Goal: Task Accomplishment & Management: Complete application form

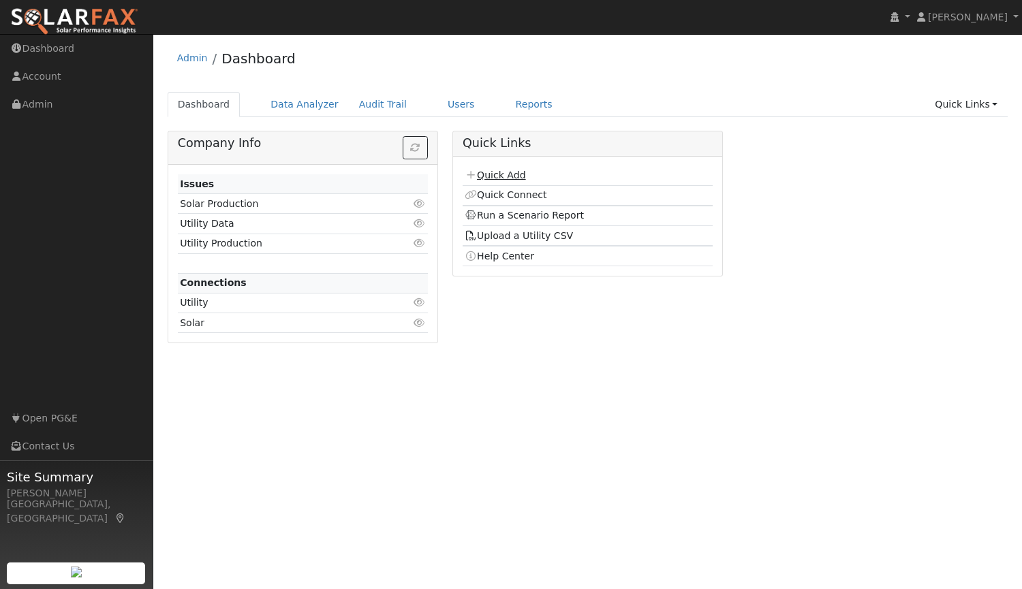
click at [504, 175] on link "Quick Add" at bounding box center [495, 175] width 61 height 11
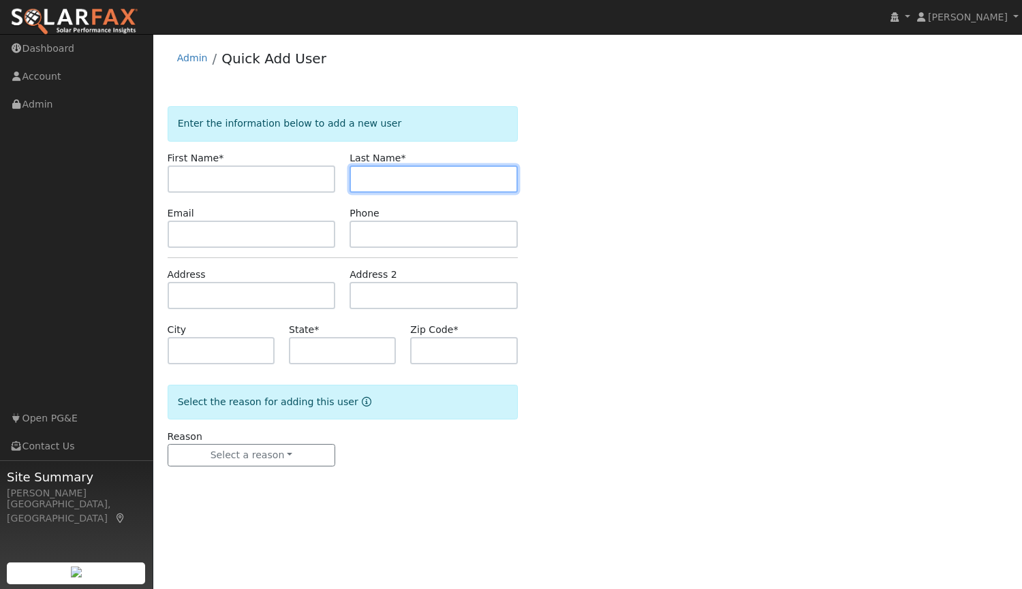
click at [392, 176] on input "text" at bounding box center [433, 179] width 168 height 27
type input "H"
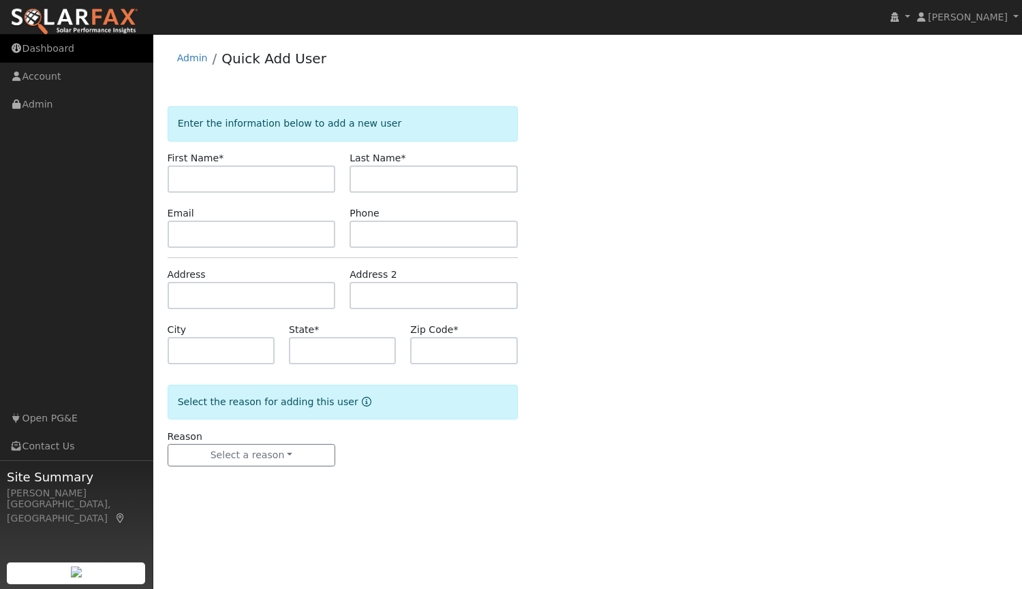
click at [39, 51] on link "Dashboard" at bounding box center [76, 49] width 153 height 28
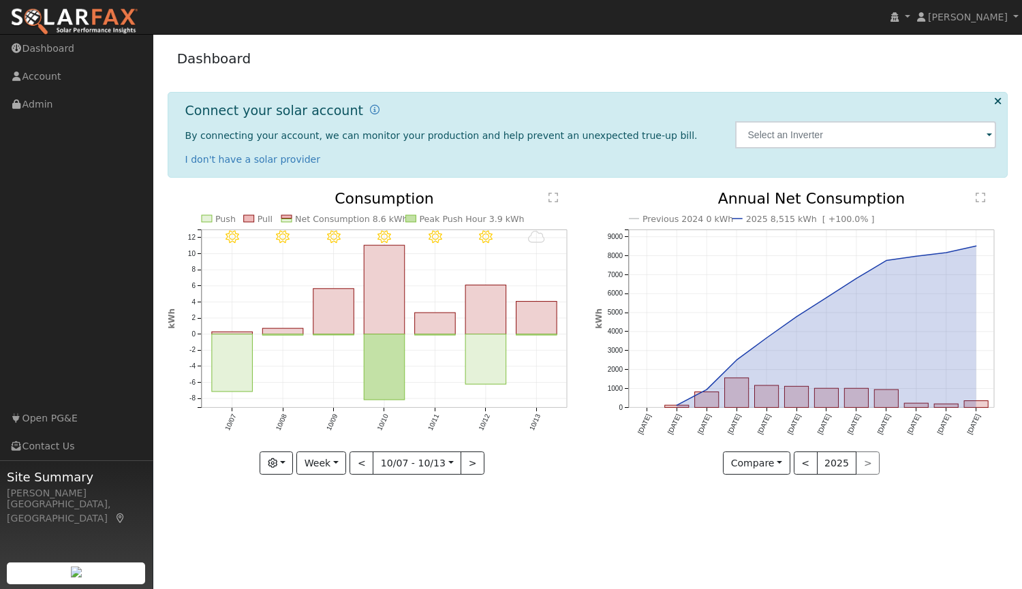
click at [74, 12] on img at bounding box center [74, 21] width 128 height 29
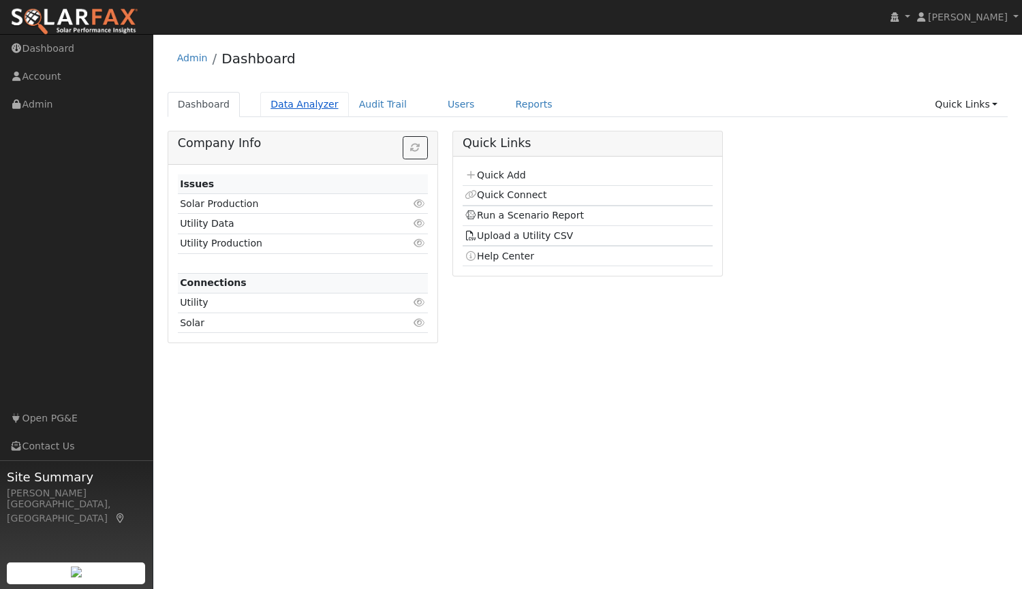
click at [304, 97] on link "Data Analyzer" at bounding box center [304, 104] width 89 height 25
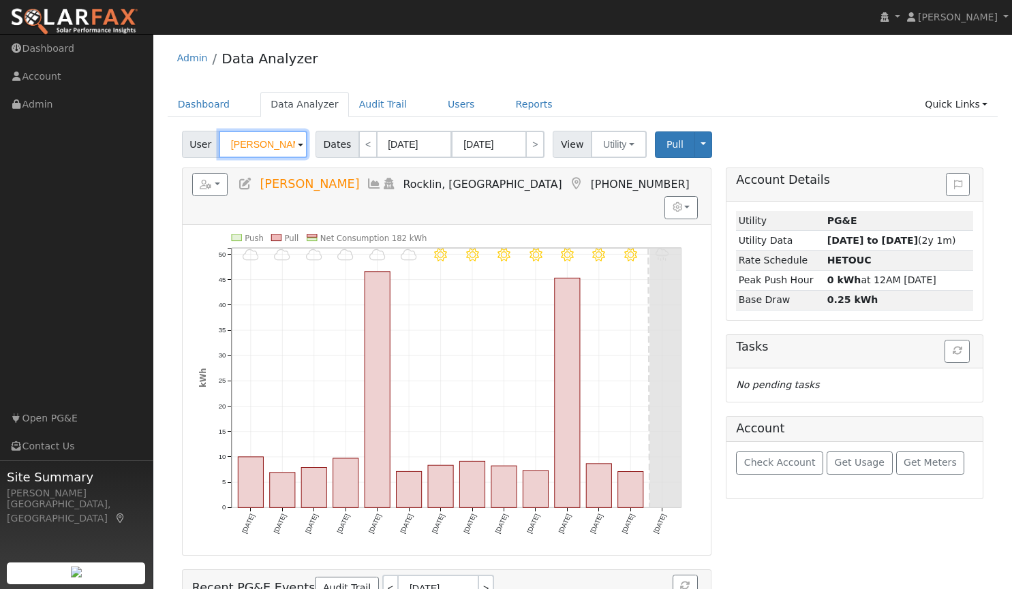
drag, startPoint x: 287, startPoint y: 146, endPoint x: 121, endPoint y: 131, distance: 166.9
click at [121, 131] on div "installed Tim Tedder Tim Tedder Profile My Company Help Center Terms Of Service…" at bounding box center [506, 380] width 1012 height 693
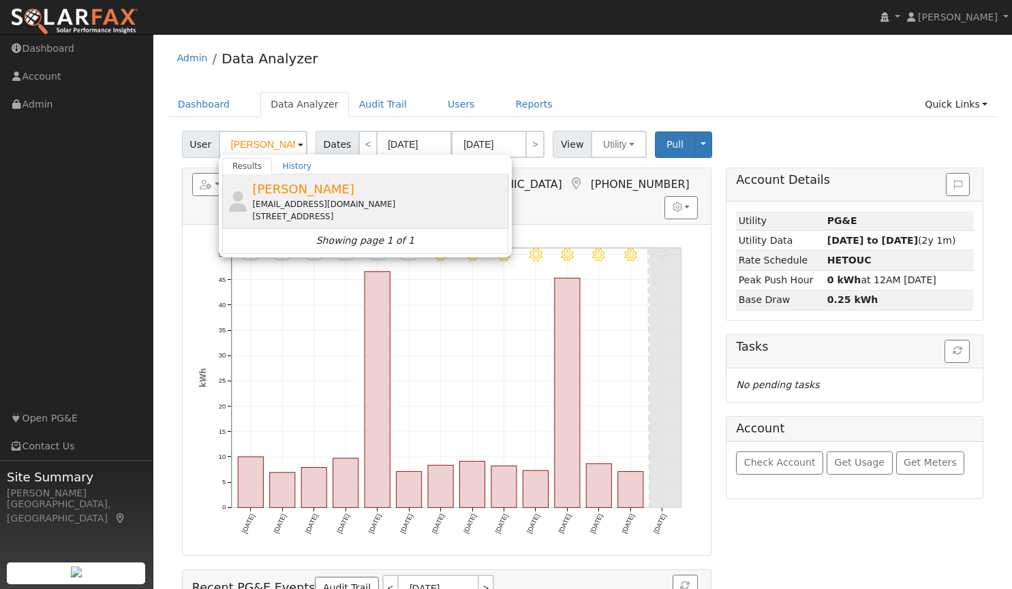
click at [276, 198] on div "chuynh1976@gmail.com" at bounding box center [378, 204] width 253 height 12
type input "[PERSON_NAME]"
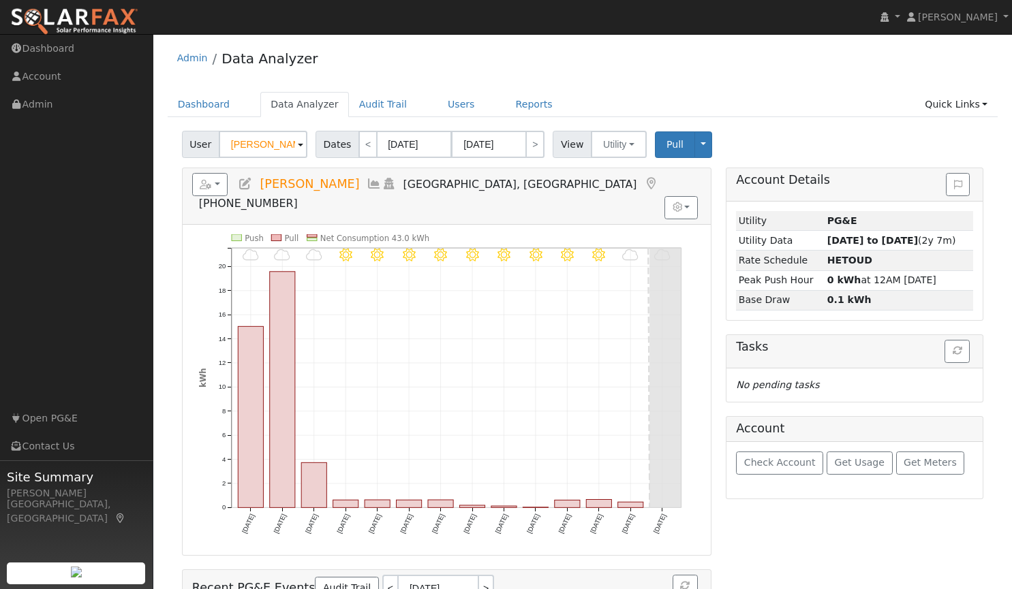
scroll to position [84, 0]
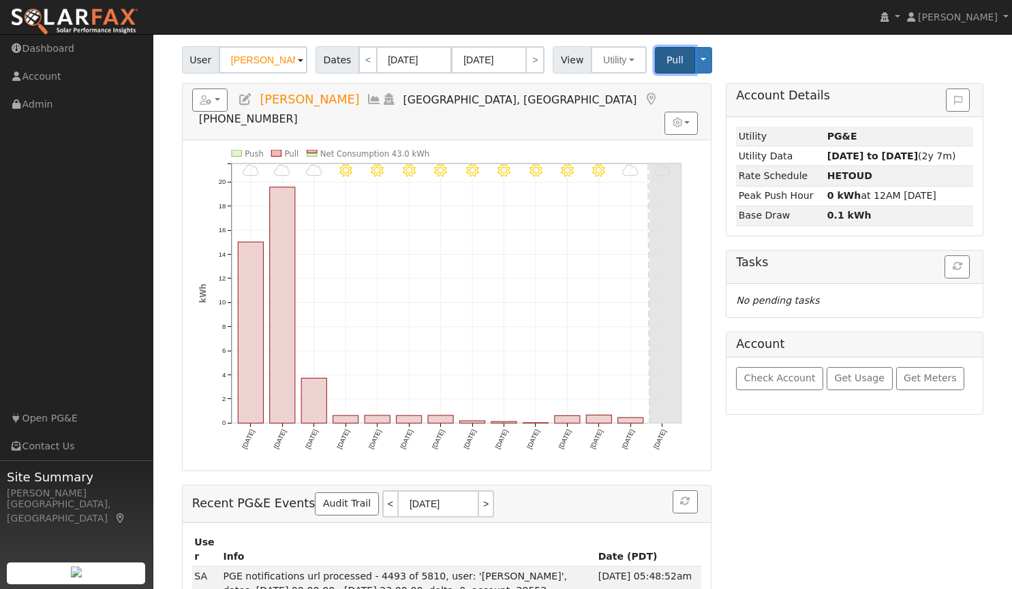
click at [666, 59] on span "Pull" at bounding box center [674, 59] width 17 height 11
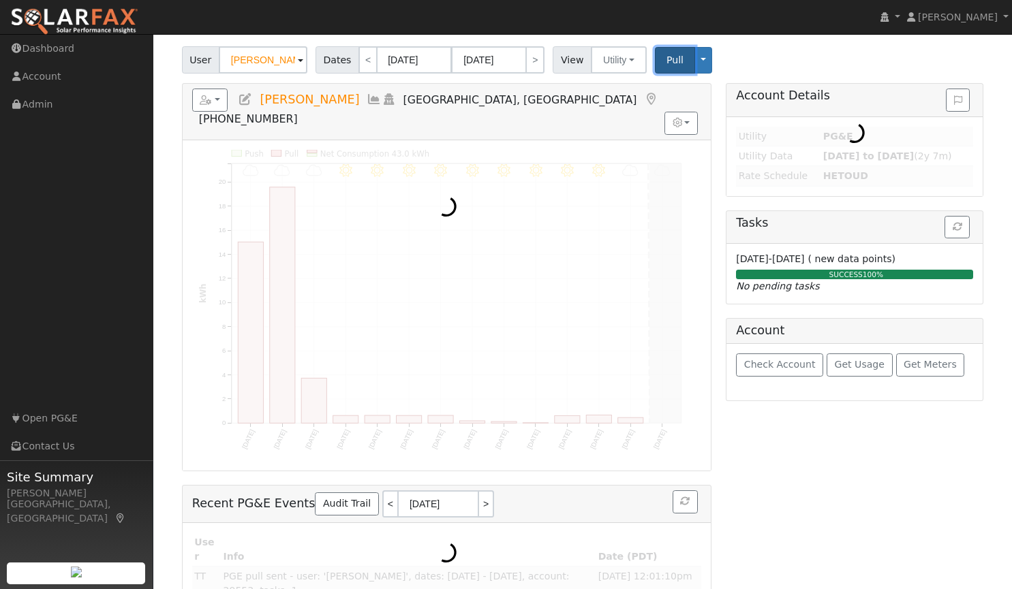
scroll to position [0, 0]
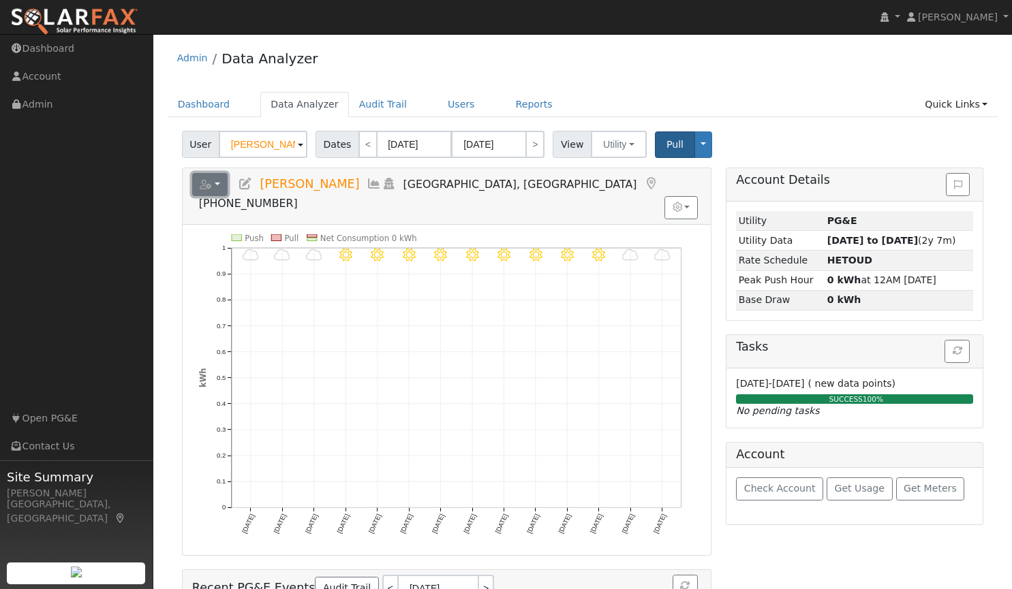
click at [217, 185] on button "button" at bounding box center [210, 184] width 36 height 23
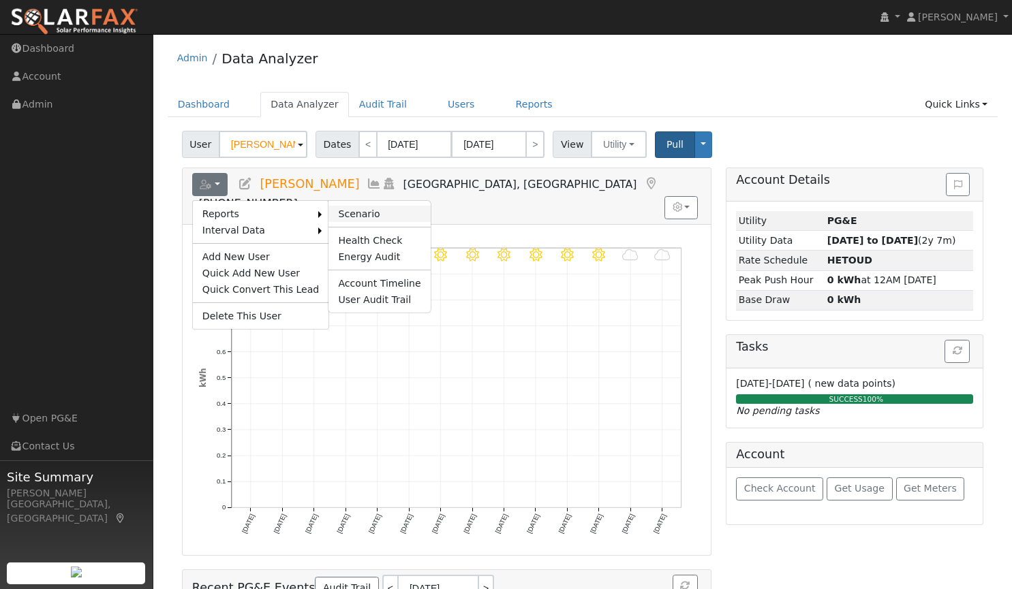
click at [347, 206] on link "Scenario" at bounding box center [379, 214] width 102 height 16
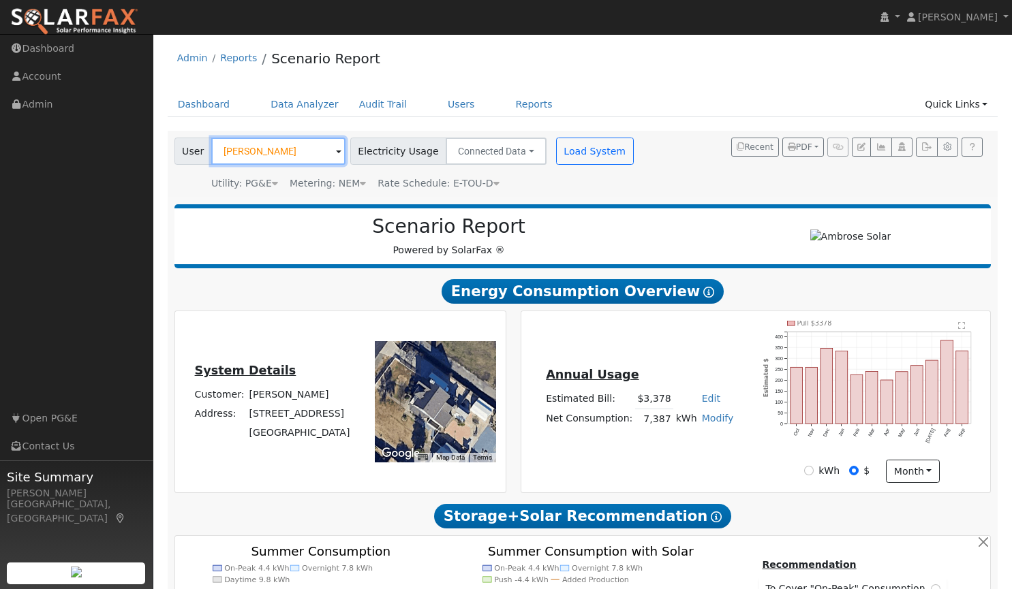
click at [273, 155] on input "[PERSON_NAME]" at bounding box center [278, 151] width 134 height 27
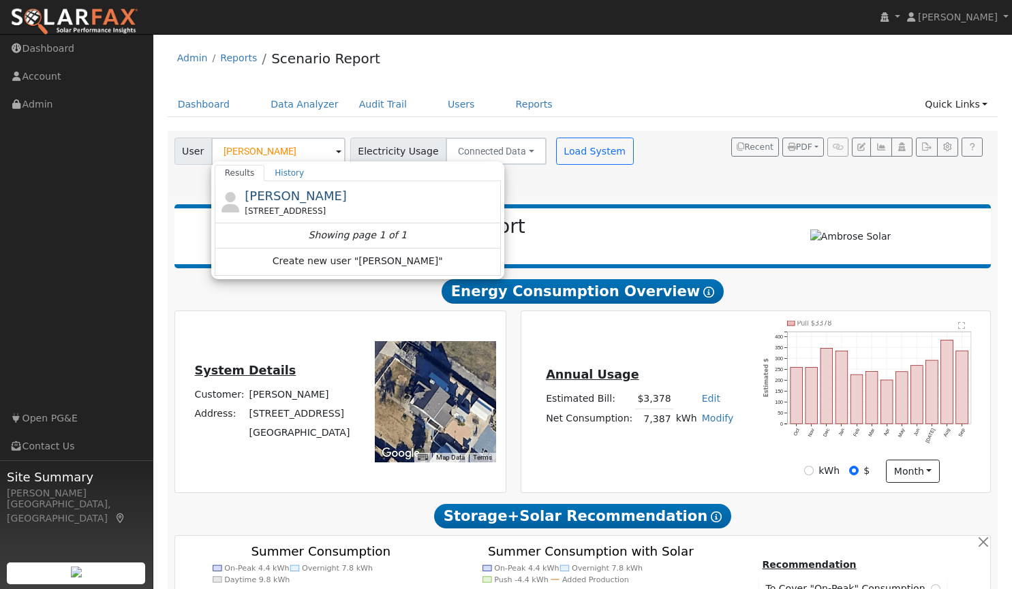
click at [99, 20] on img at bounding box center [74, 21] width 128 height 29
type input "Cindy Huynh"
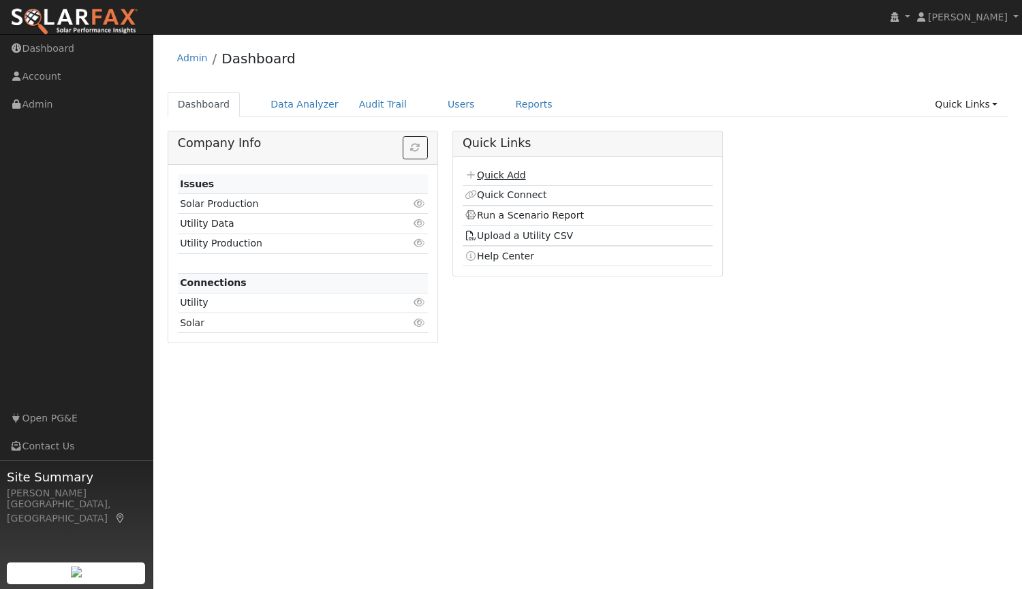
click at [501, 172] on link "Quick Add" at bounding box center [495, 175] width 61 height 11
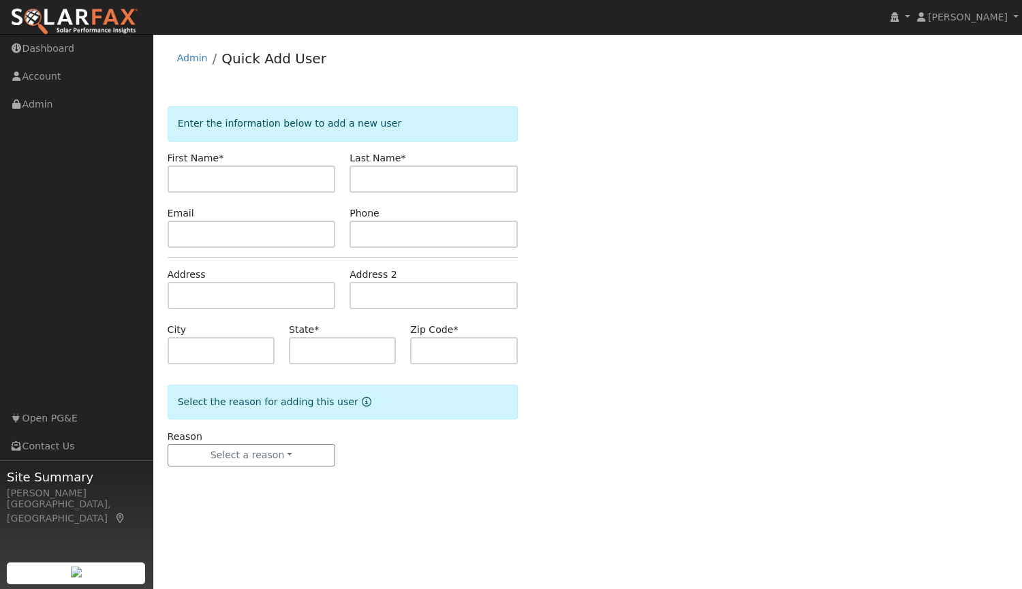
click at [260, 174] on input "text" at bounding box center [252, 179] width 168 height 27
type input "[PERSON_NAME]"
click at [452, 181] on input "text" at bounding box center [433, 179] width 168 height 27
type input "[PERSON_NAME]"
click at [247, 234] on input "text" at bounding box center [252, 234] width 168 height 27
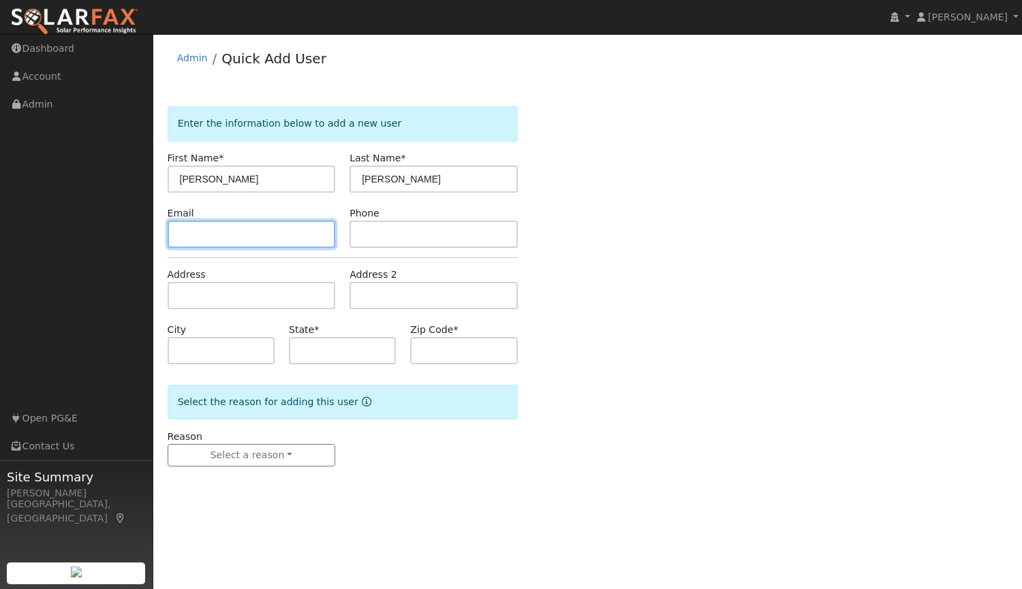
paste input "ily.huynh@gmail.com"
type input "ily.huynh@gmail.com"
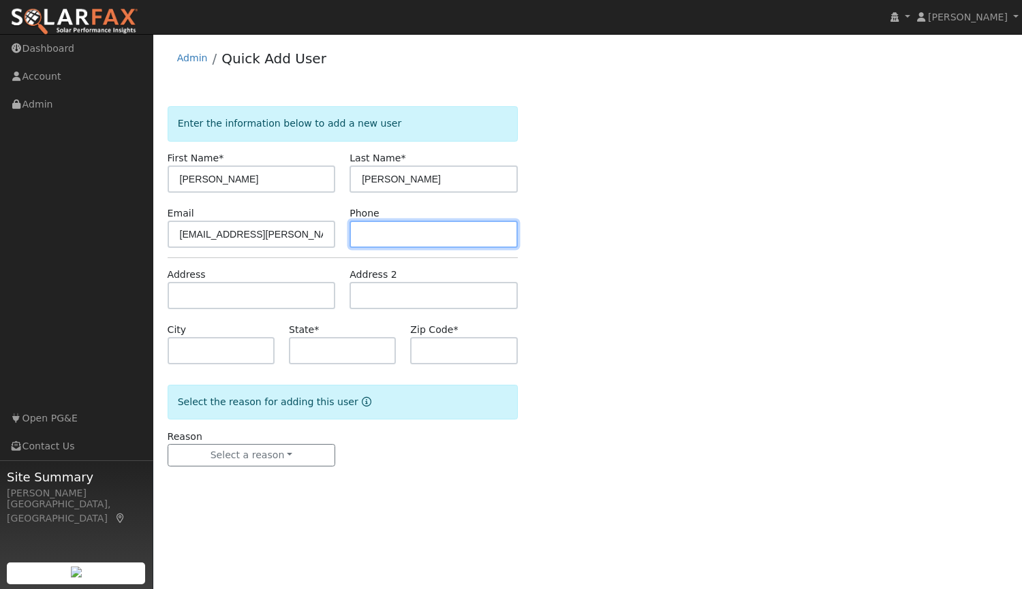
click at [377, 240] on input "text" at bounding box center [433, 234] width 168 height 27
paste input "(916) 801-8161"
type input "(916) 801-8161"
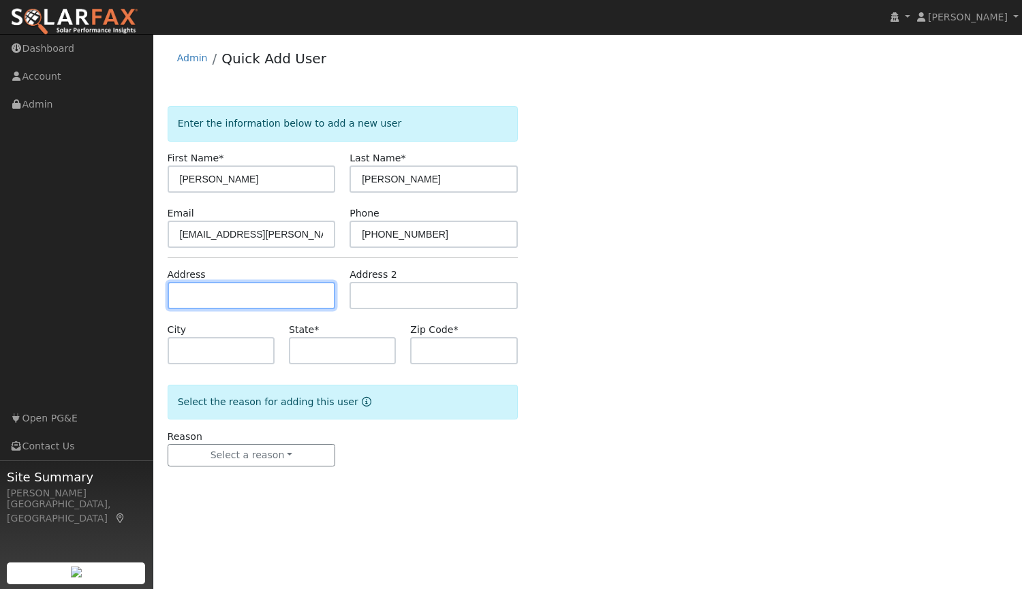
click at [275, 296] on input "text" at bounding box center [252, 295] width 168 height 27
type input "4937 Village Green Drive"
type input "El Dorado Hills"
type input "CA"
type input "95762"
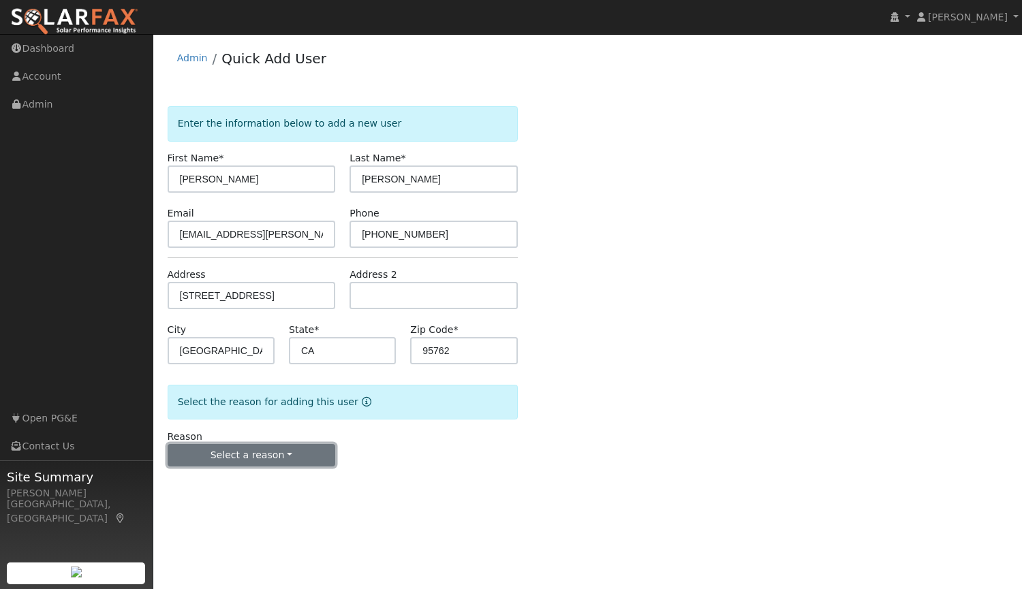
click at [252, 456] on button "Select a reason" at bounding box center [252, 455] width 168 height 23
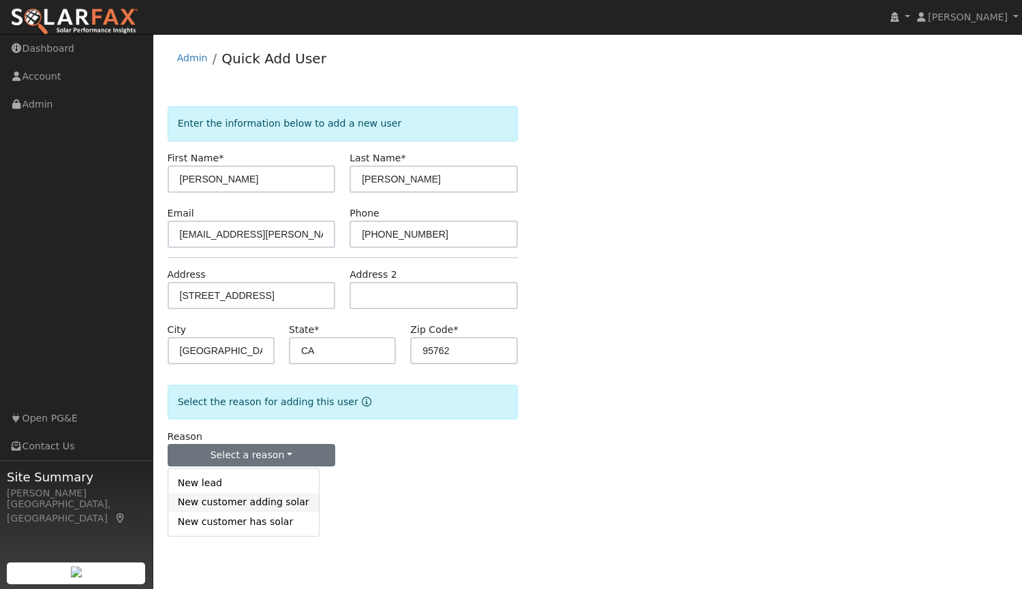
click at [272, 505] on link "New customer adding solar" at bounding box center [243, 502] width 151 height 19
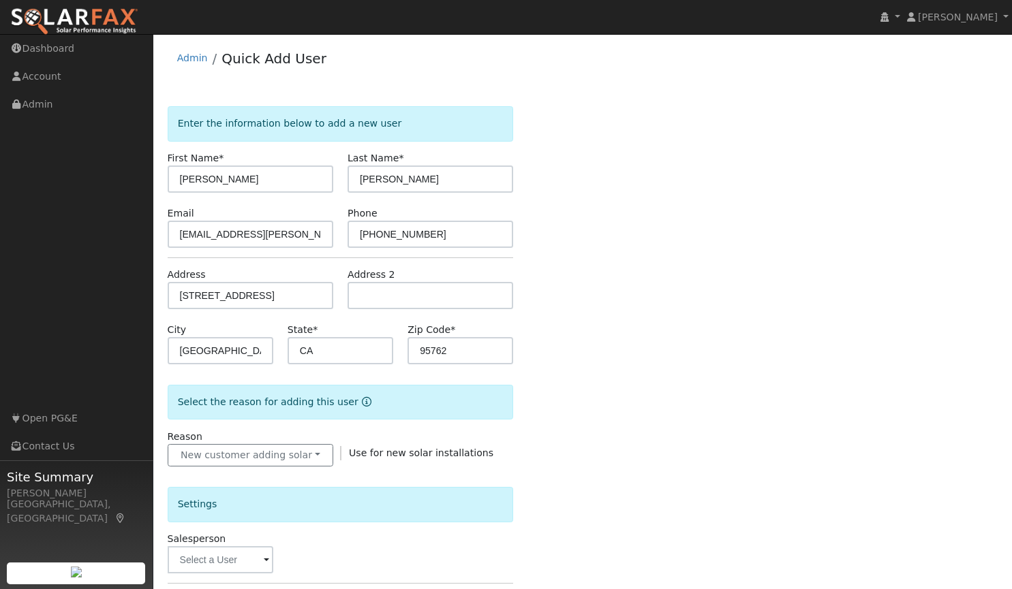
scroll to position [102, 0]
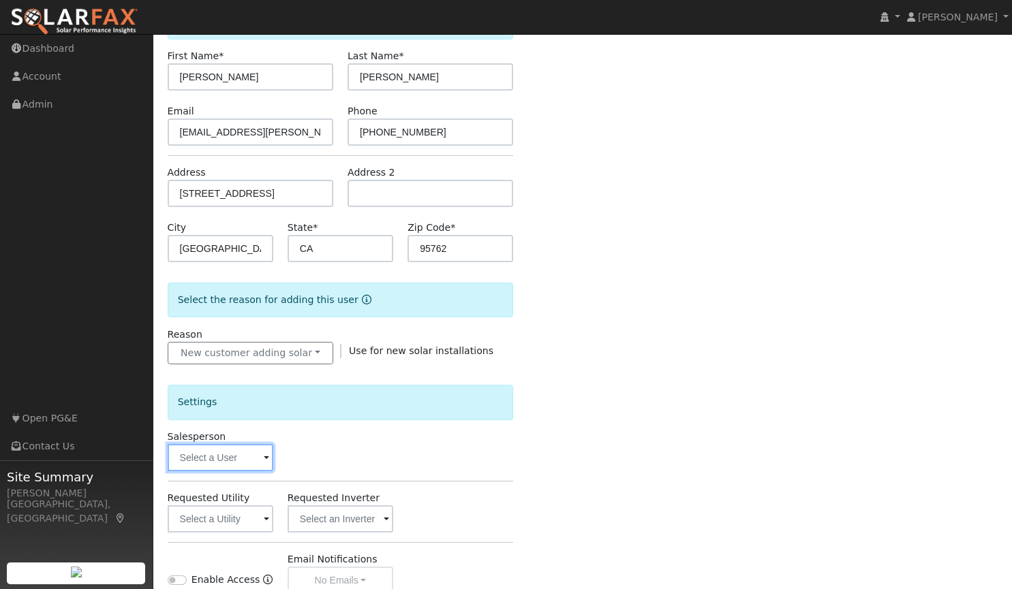
click at [247, 456] on input "text" at bounding box center [221, 457] width 106 height 27
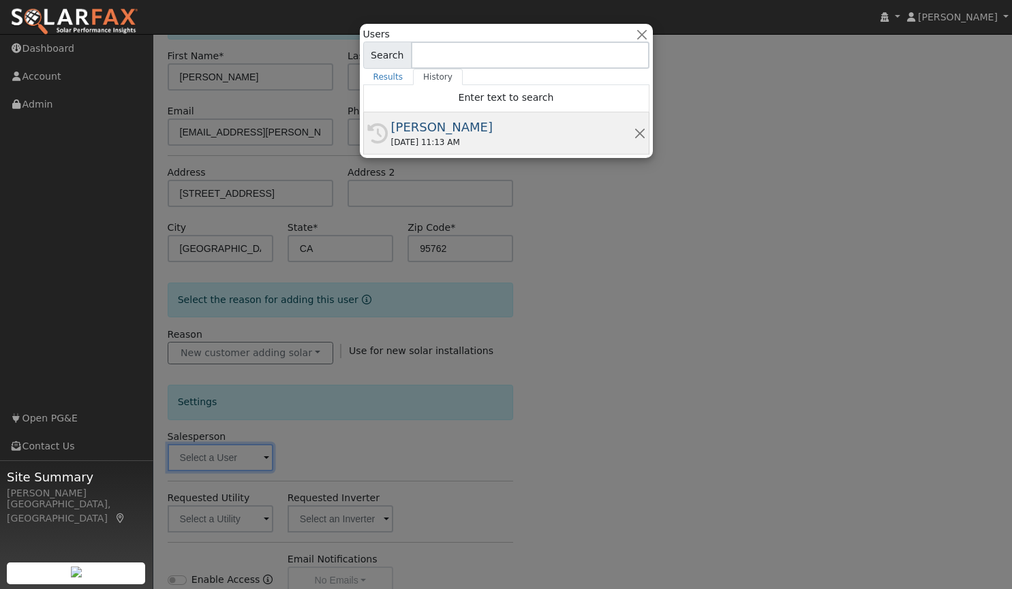
click at [401, 140] on div "10/14/2025 11:13 AM" at bounding box center [512, 142] width 243 height 12
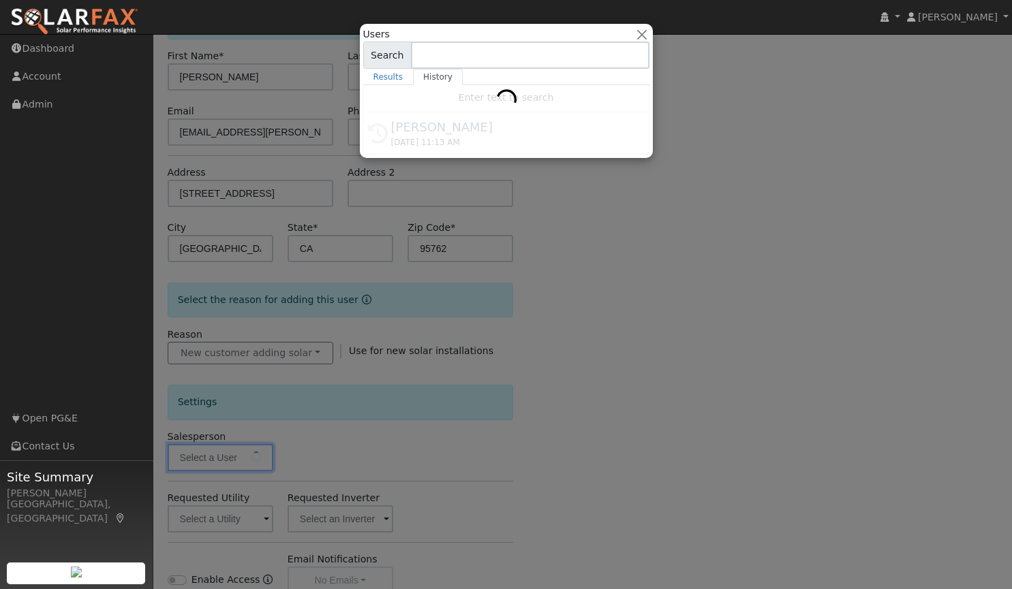
type input "[PERSON_NAME]"
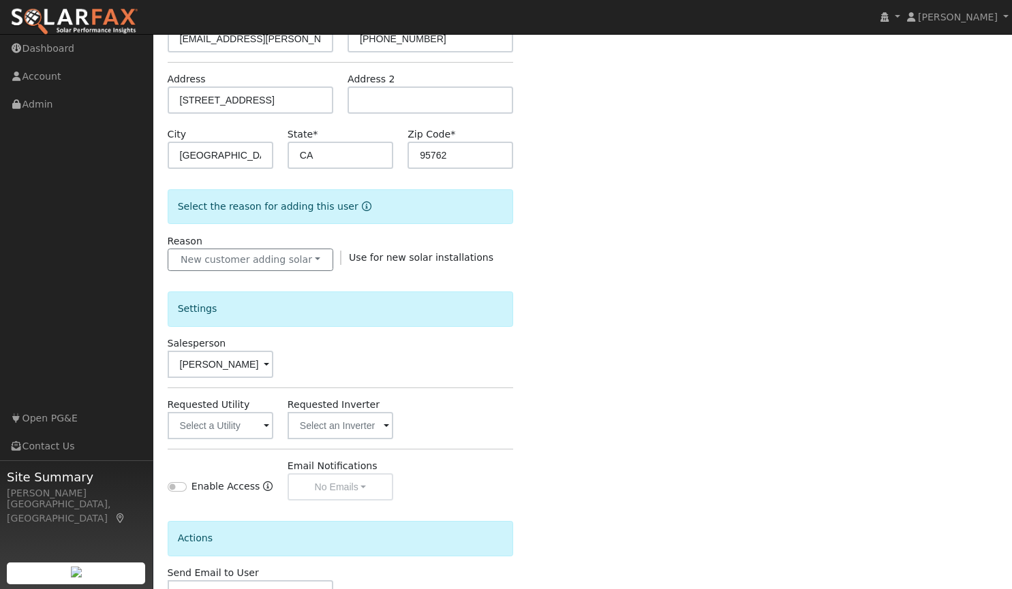
scroll to position [236, 0]
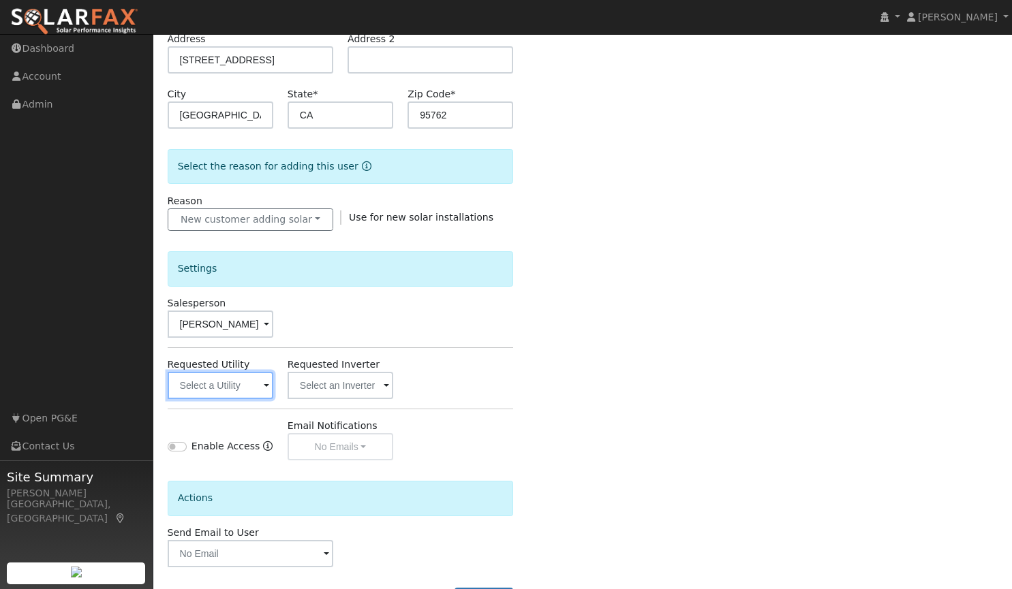
click at [239, 379] on input "text" at bounding box center [221, 385] width 106 height 27
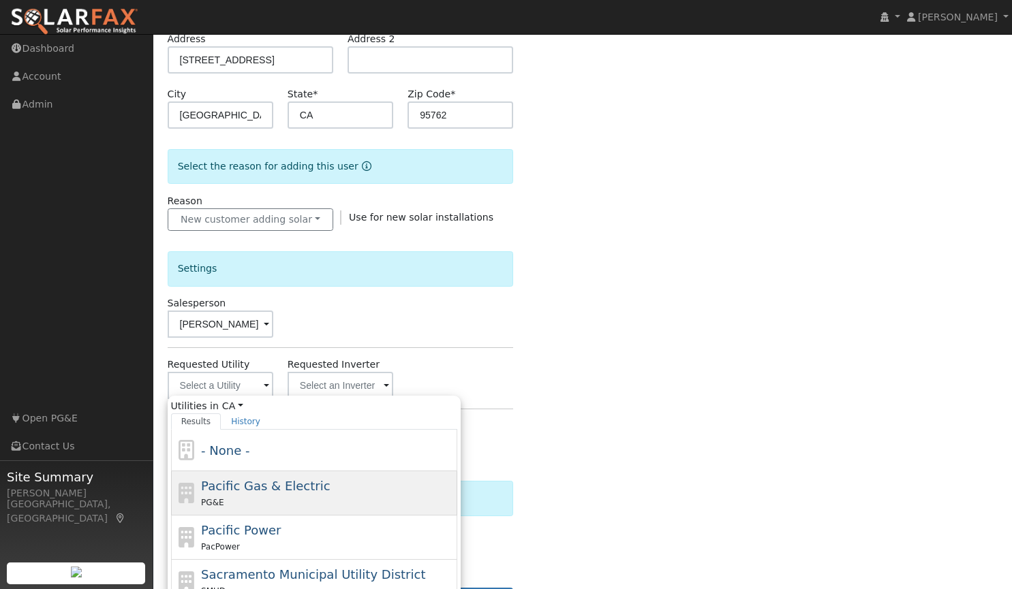
click at [263, 504] on div "PG&E" at bounding box center [327, 502] width 253 height 14
type input "Pacific Gas & Electric"
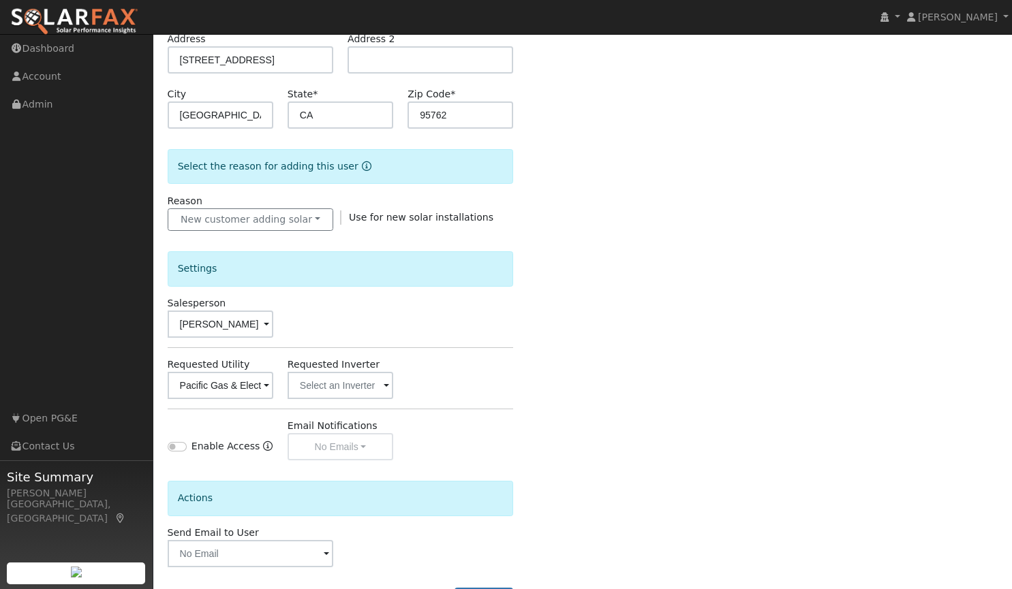
click at [505, 431] on div "Enable Access Email Notifications No Emails No Emails Weekly Emails Monthly Ema…" at bounding box center [340, 440] width 360 height 42
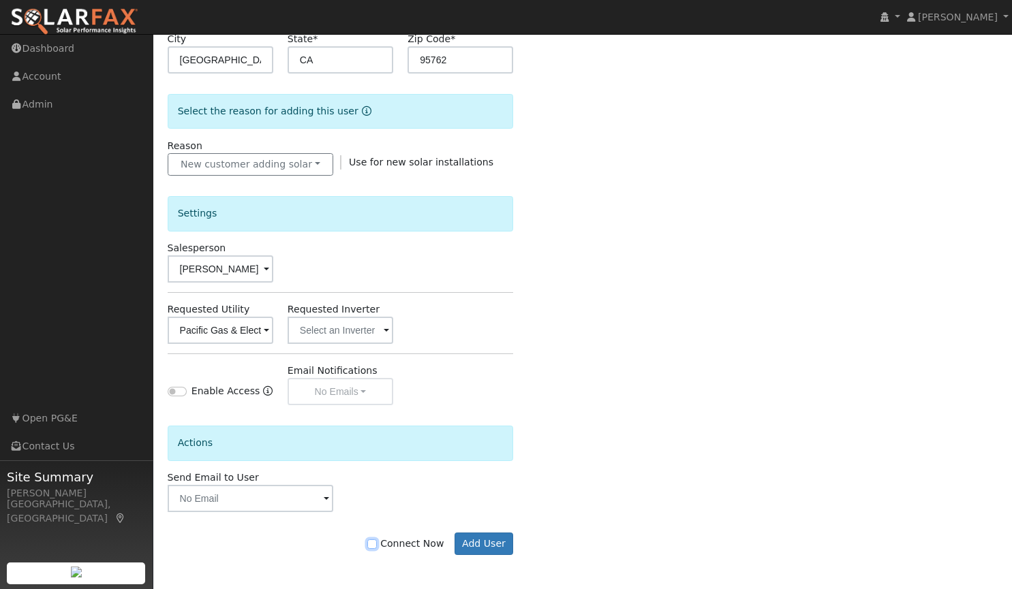
click at [377, 542] on input "Connect Now" at bounding box center [372, 545] width 10 height 10
checkbox input "true"
click at [475, 543] on button "Add User" at bounding box center [483, 544] width 59 height 23
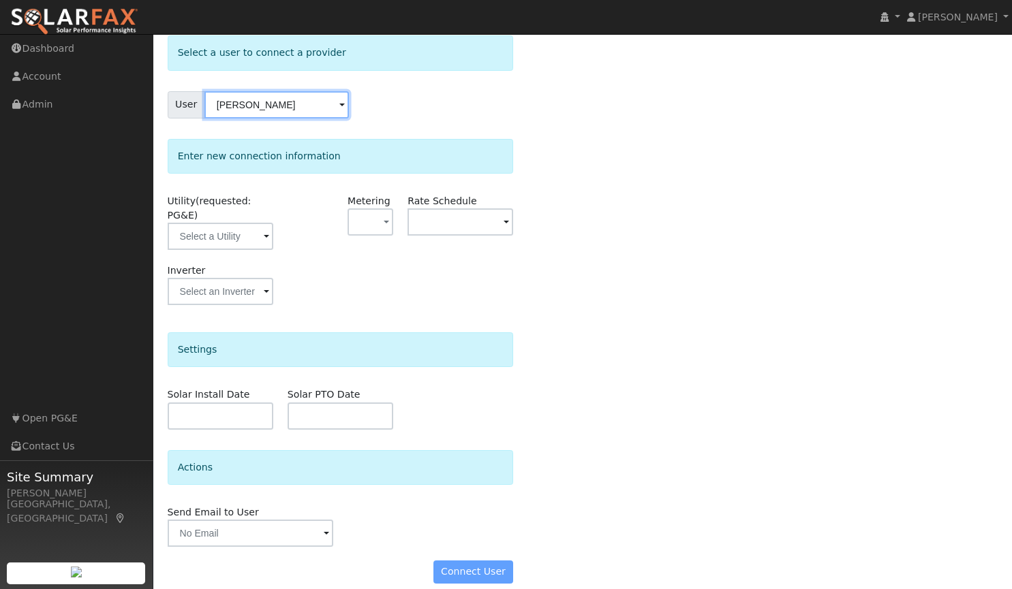
scroll to position [62, 0]
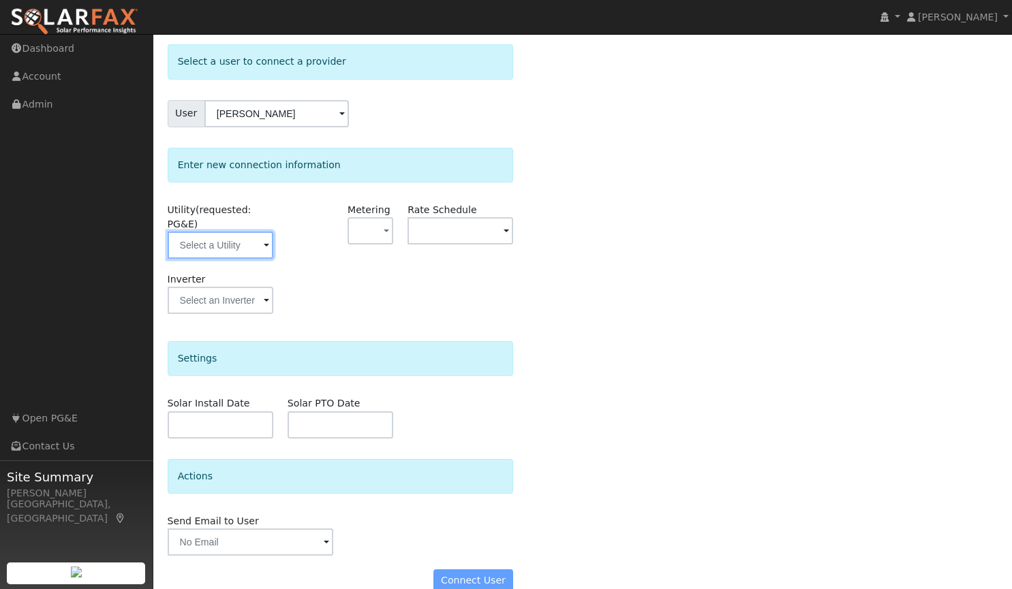
click at [232, 236] on input "text" at bounding box center [221, 245] width 106 height 27
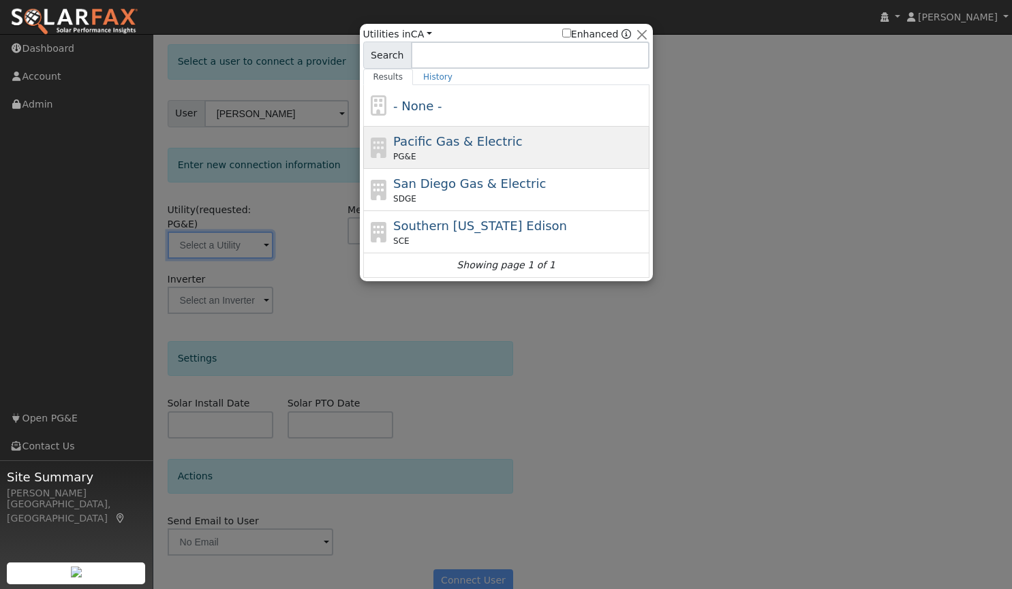
click at [435, 146] on span "Pacific Gas & Electric" at bounding box center [457, 141] width 129 height 14
type input "PG&E"
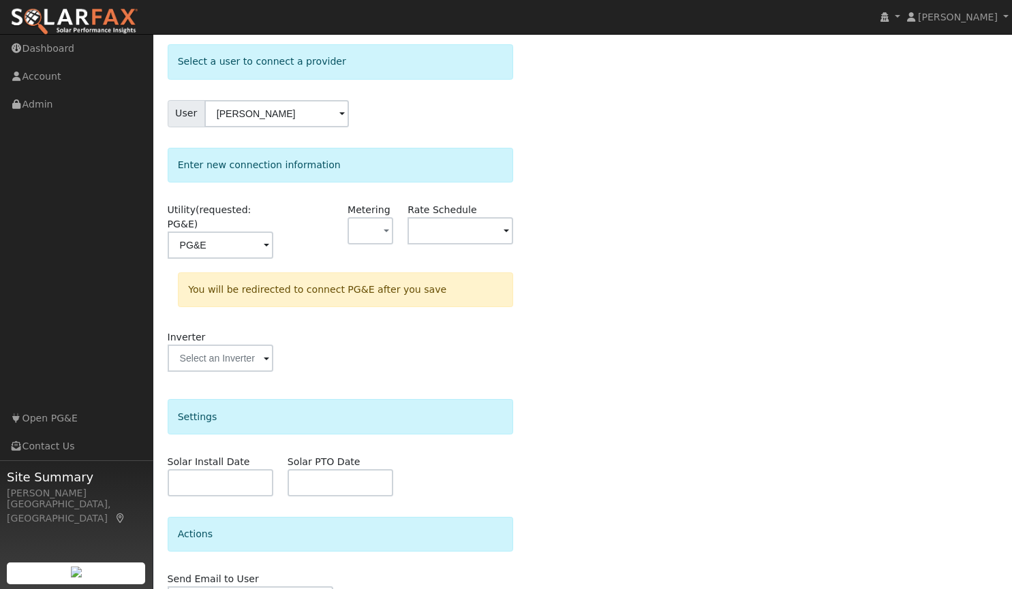
scroll to position [129, 0]
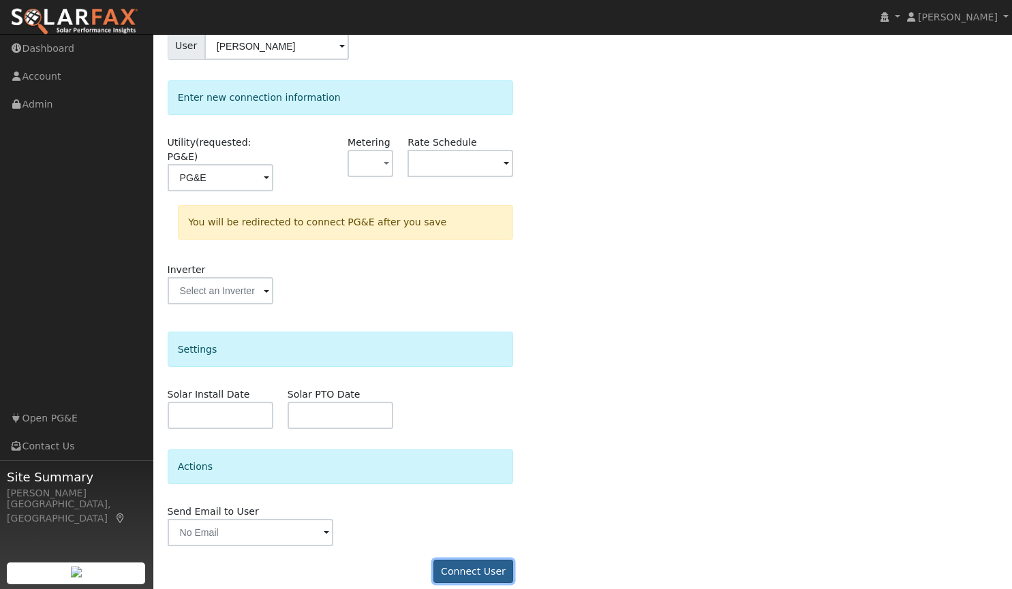
click at [486, 560] on button "Connect User" at bounding box center [473, 571] width 80 height 23
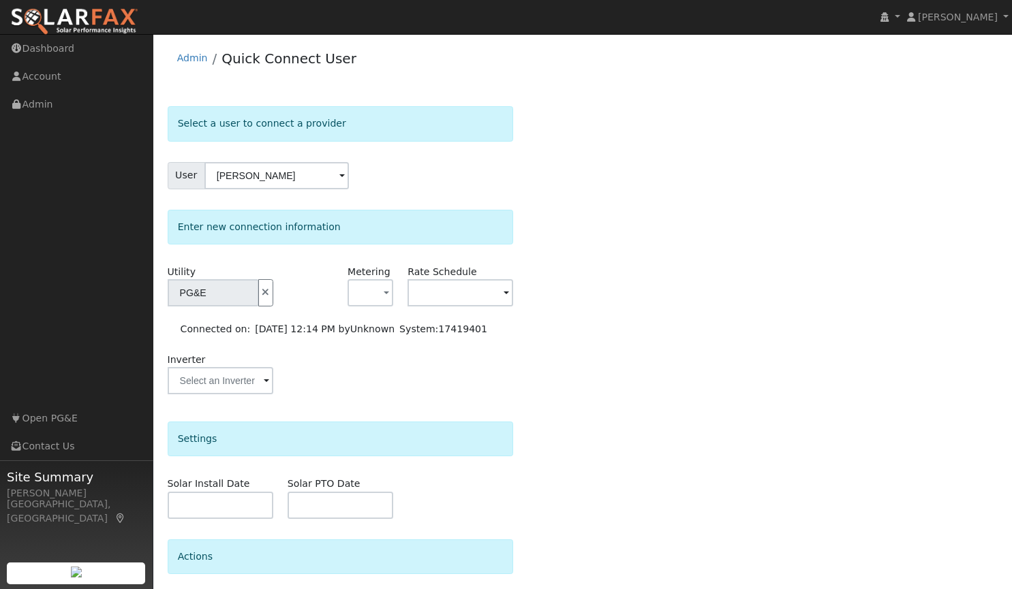
click at [693, 186] on div "Select a user to connect a provider User Emily Huynh Account Default Account De…" at bounding box center [583, 396] width 830 height 580
click at [46, 49] on link "Dashboard" at bounding box center [76, 49] width 153 height 28
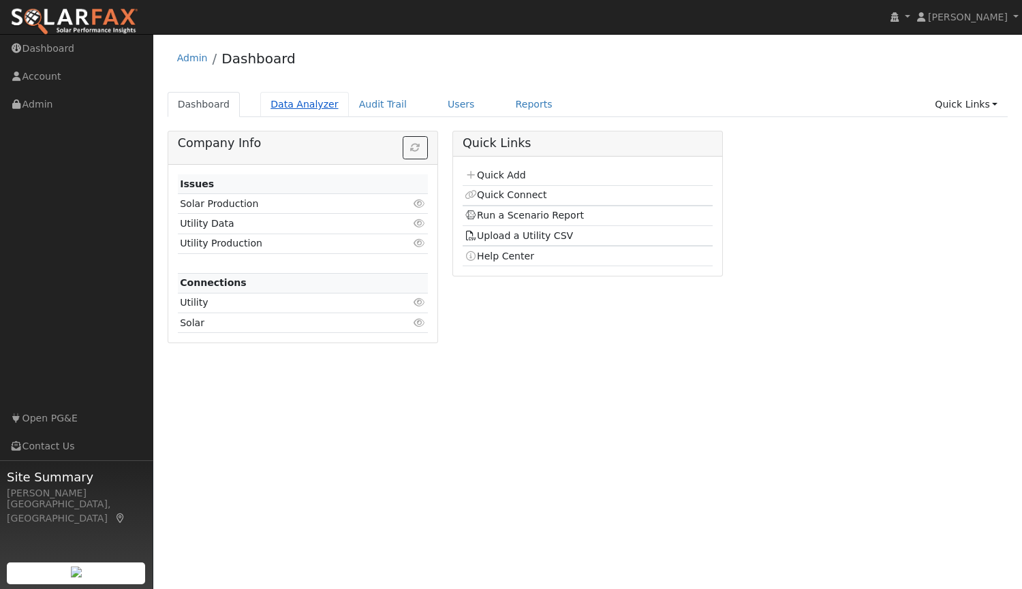
click at [291, 110] on link "Data Analyzer" at bounding box center [304, 104] width 89 height 25
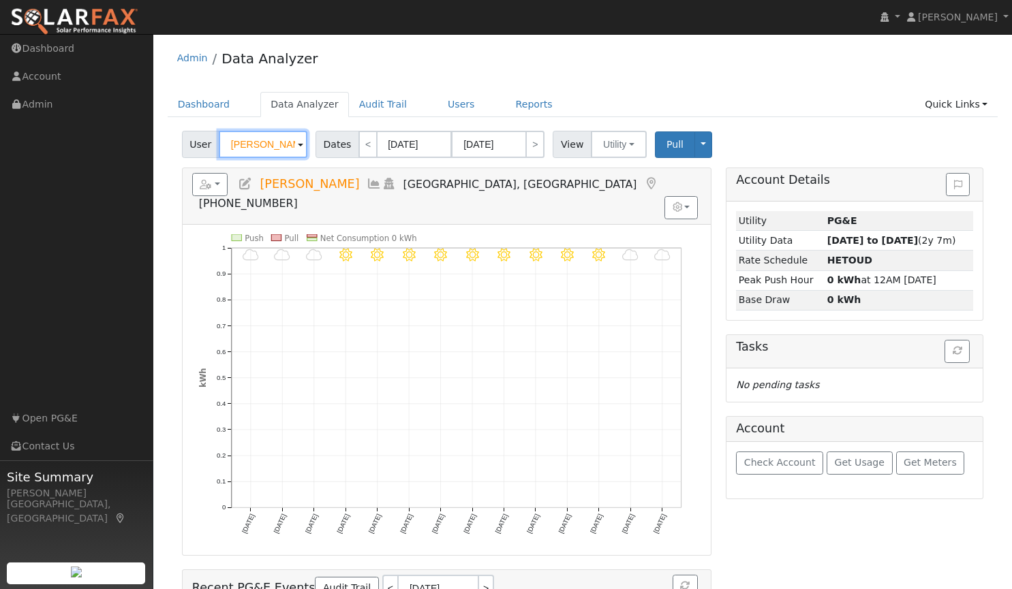
drag, startPoint x: 288, startPoint y: 145, endPoint x: 150, endPoint y: 149, distance: 138.3
click at [150, 149] on div "installed Tim Tedder Tim Tedder Profile My Company Help Center Terms Of Service…" at bounding box center [506, 432] width 1012 height 796
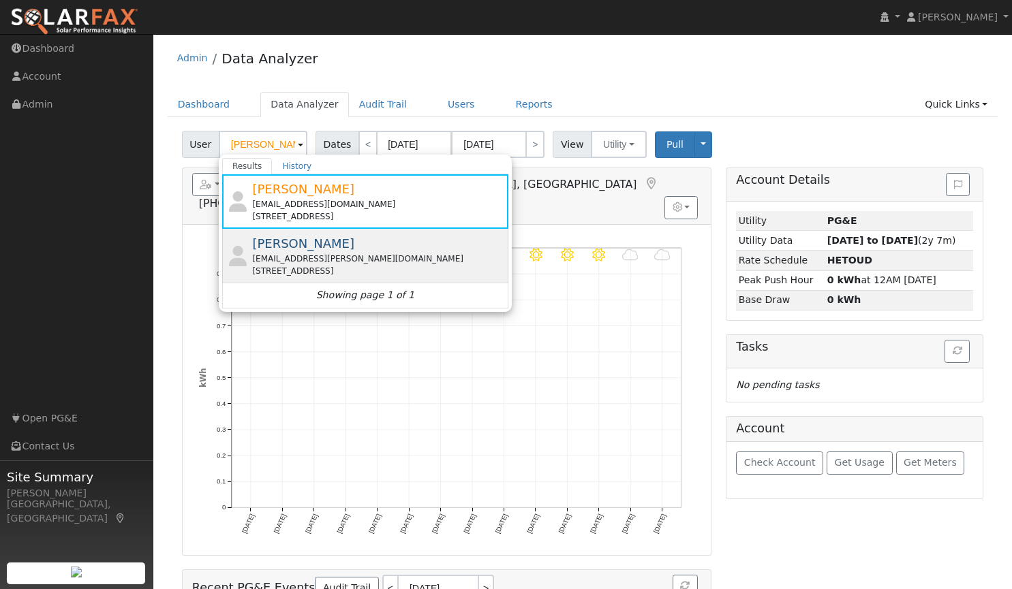
click at [290, 267] on div "[STREET_ADDRESS]" at bounding box center [378, 271] width 253 height 12
type input "[PERSON_NAME]"
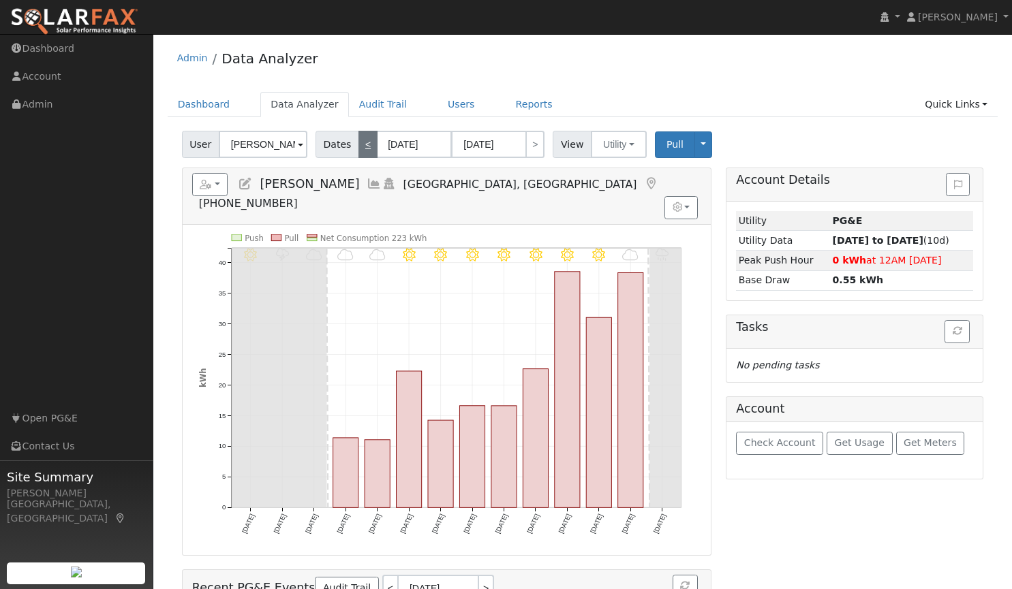
click at [360, 149] on link "<" at bounding box center [367, 144] width 19 height 27
type input "09/17/2025"
type input "09/30/2025"
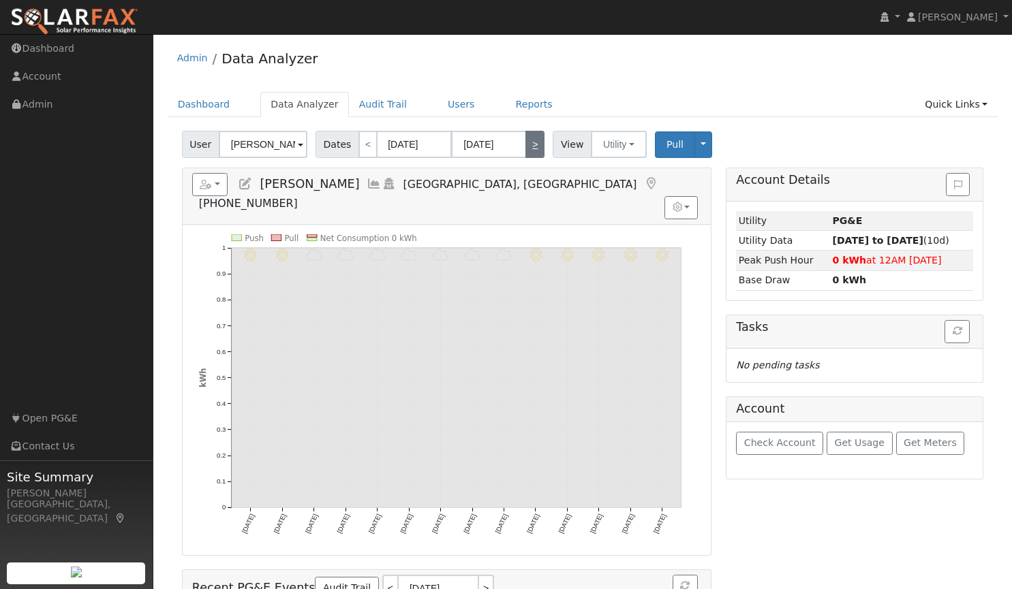
click at [525, 145] on link ">" at bounding box center [534, 144] width 19 height 27
type input "10/01/2025"
type input "10/14/2025"
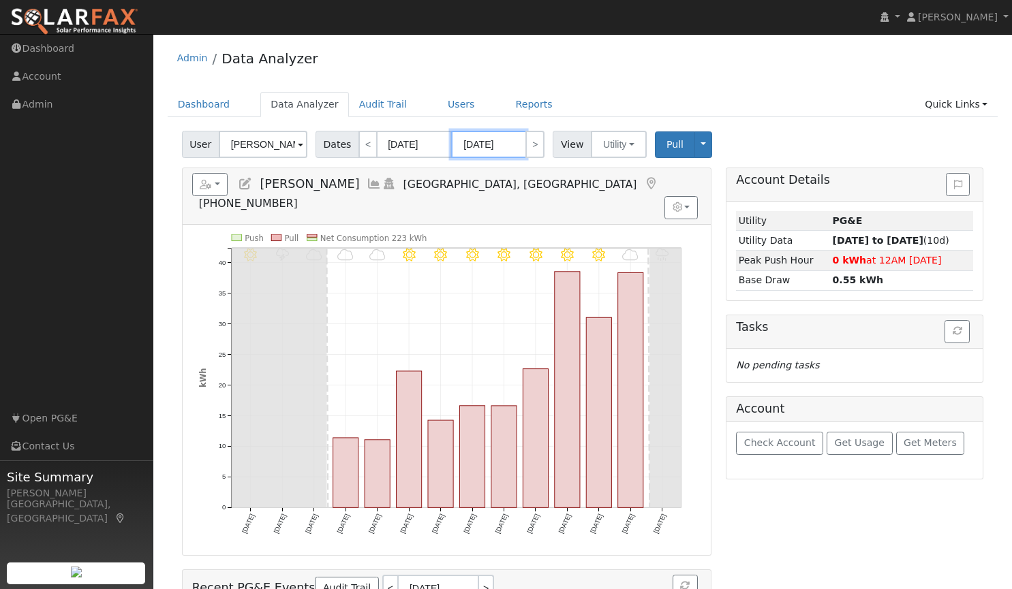
click at [507, 142] on input "10/14/2025" at bounding box center [488, 144] width 75 height 27
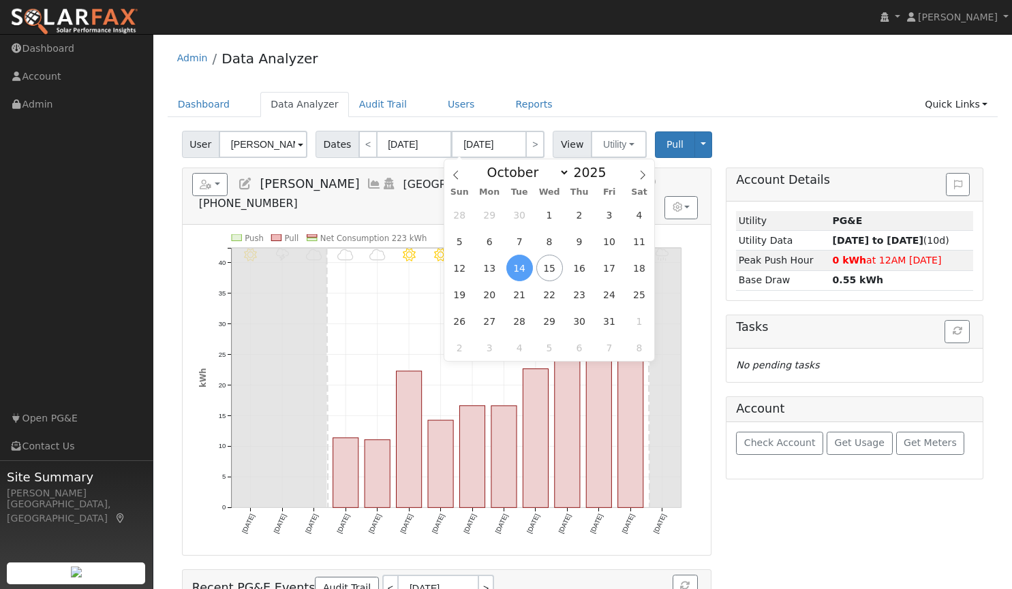
click at [613, 57] on div "Admin Data Analyzer" at bounding box center [583, 62] width 830 height 42
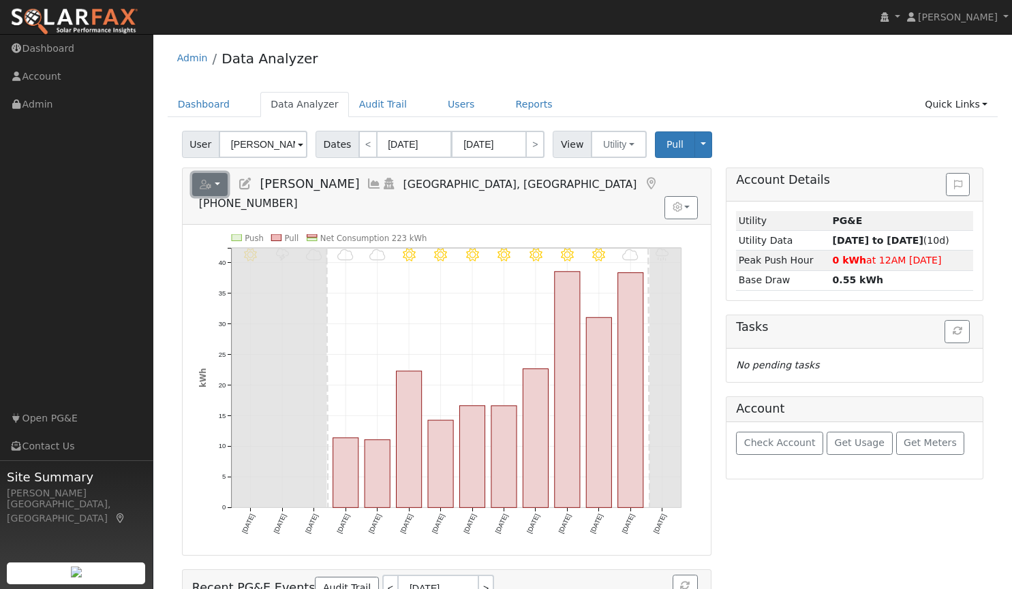
click at [219, 185] on button "button" at bounding box center [210, 184] width 36 height 23
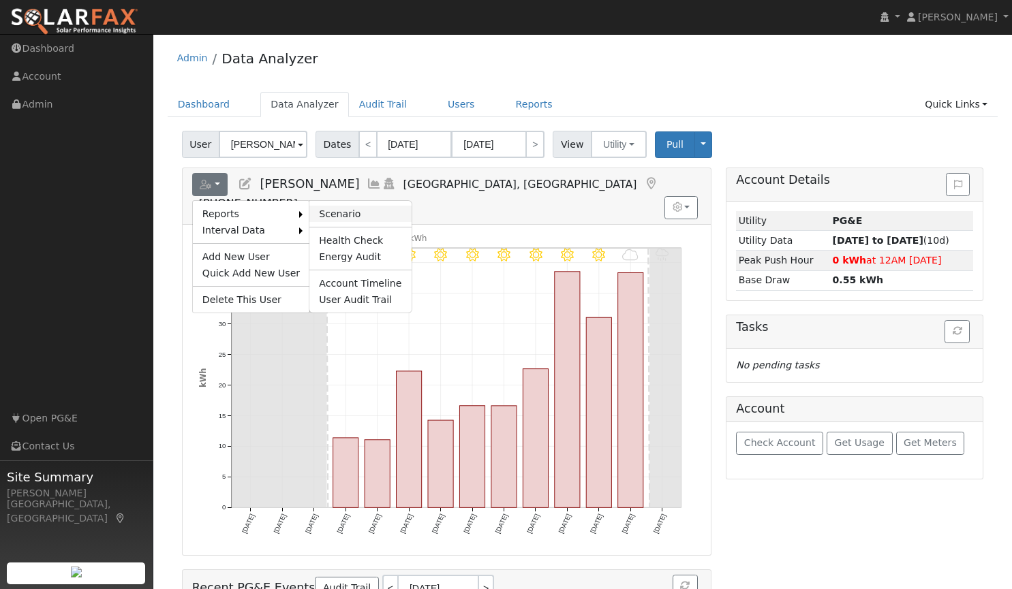
click at [336, 211] on link "Scenario" at bounding box center [360, 214] width 102 height 16
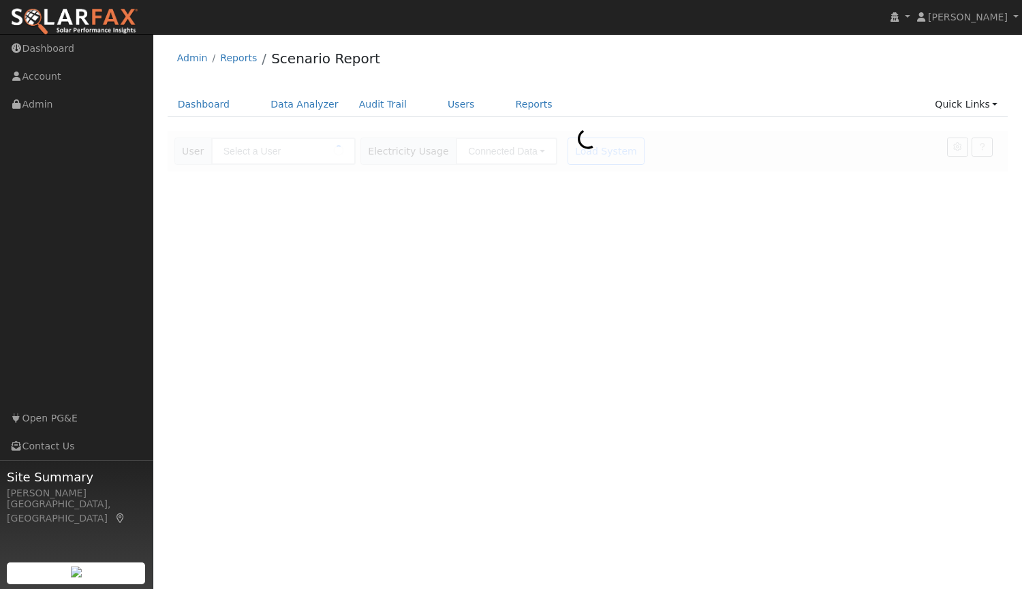
type input "[PERSON_NAME]"
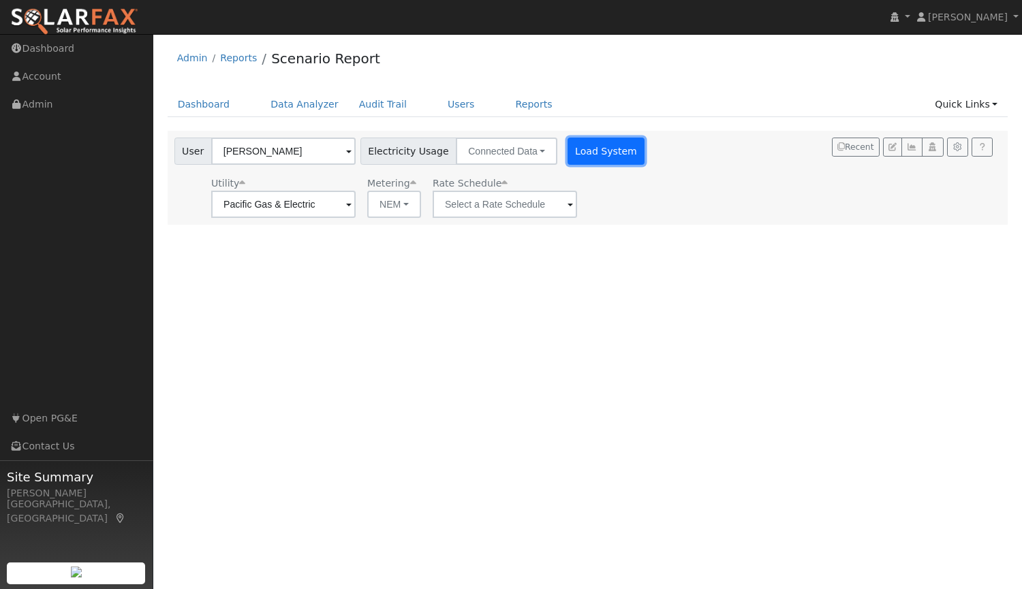
click at [587, 142] on button "Load System" at bounding box center [606, 151] width 78 height 27
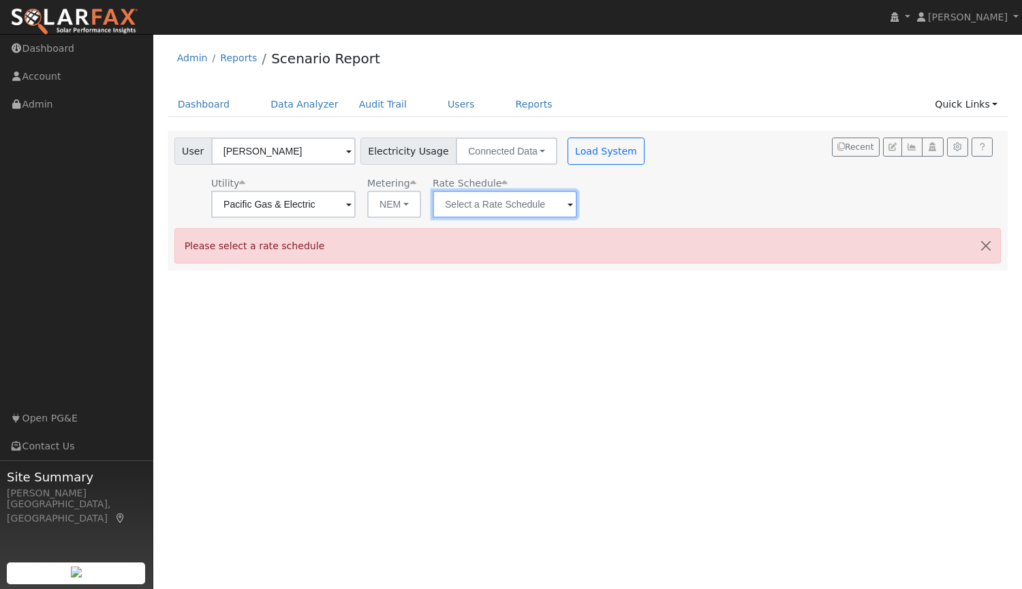
click at [539, 201] on input "text" at bounding box center [505, 204] width 144 height 27
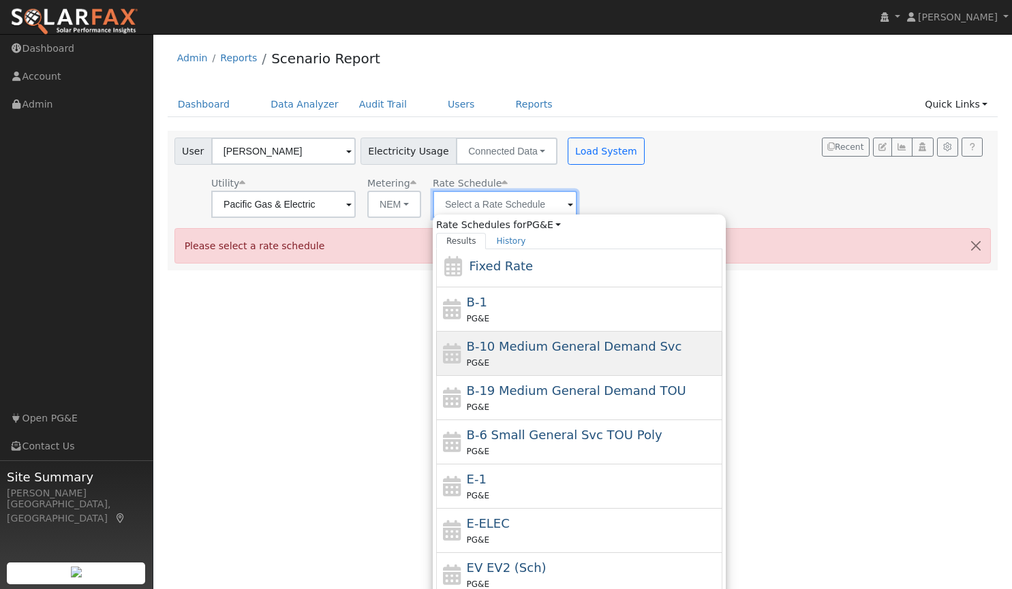
scroll to position [49, 0]
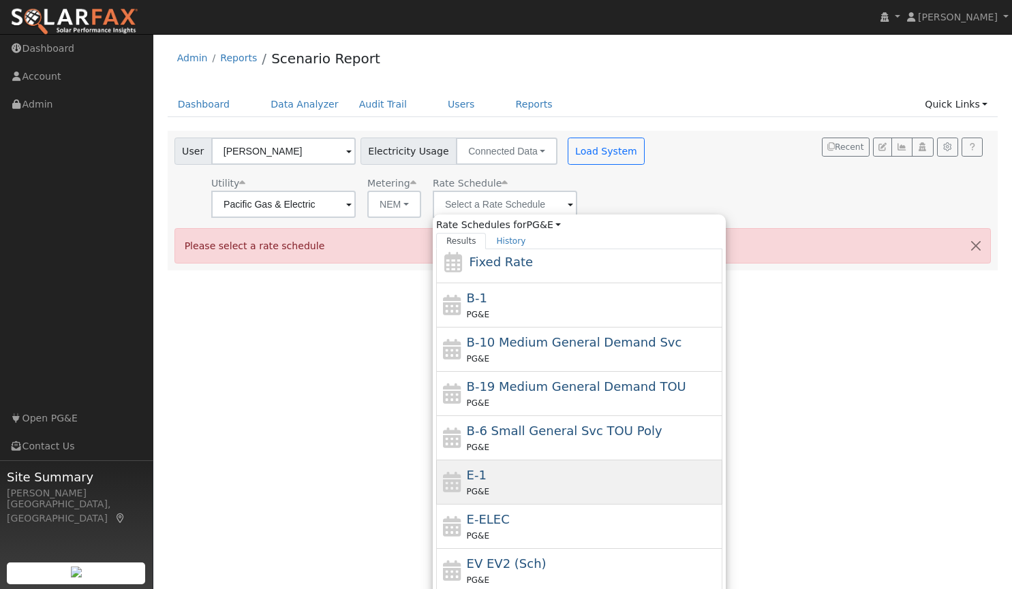
click at [535, 475] on div "E-1 PG&E" at bounding box center [593, 482] width 253 height 33
type input "E-1"
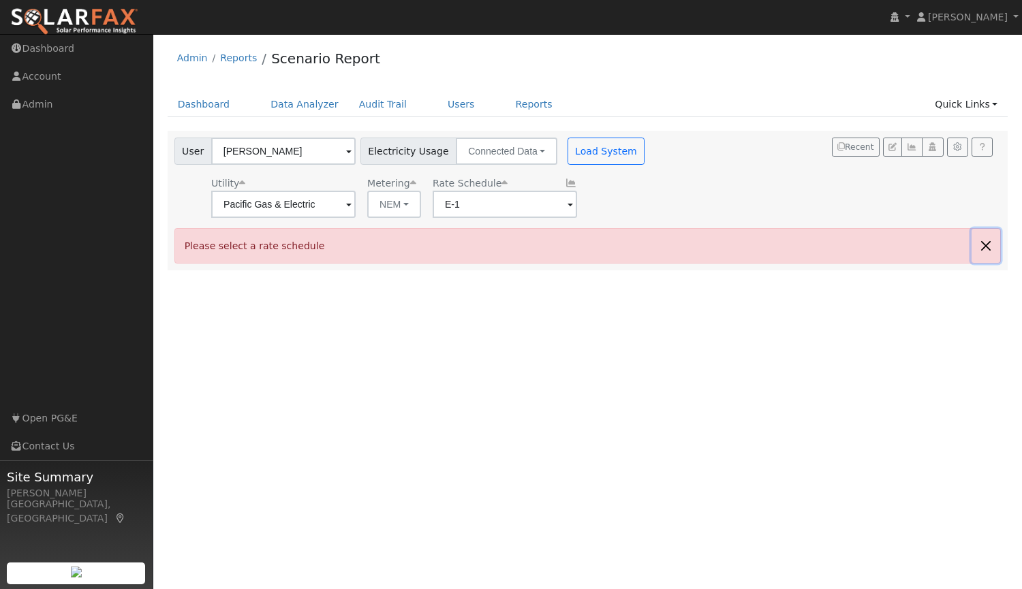
click at [985, 248] on button "button" at bounding box center [985, 245] width 29 height 33
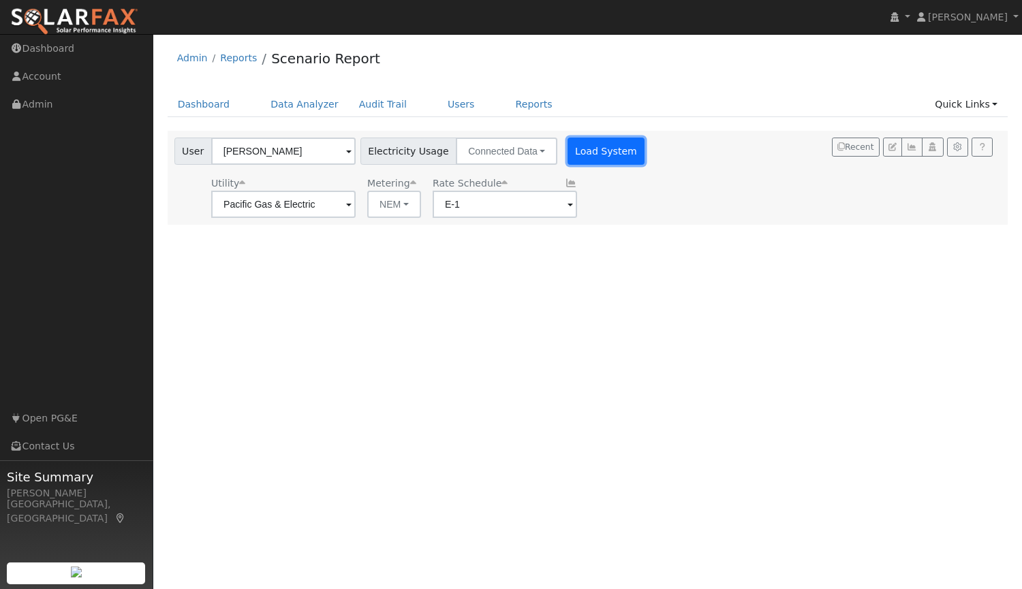
click at [601, 145] on button "Load System" at bounding box center [606, 151] width 78 height 27
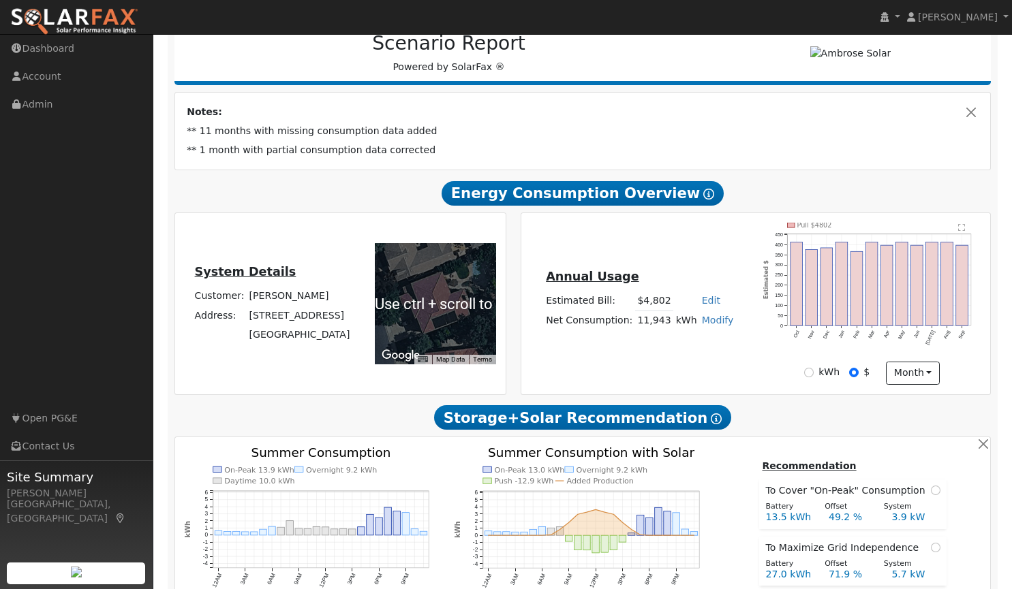
scroll to position [184, 0]
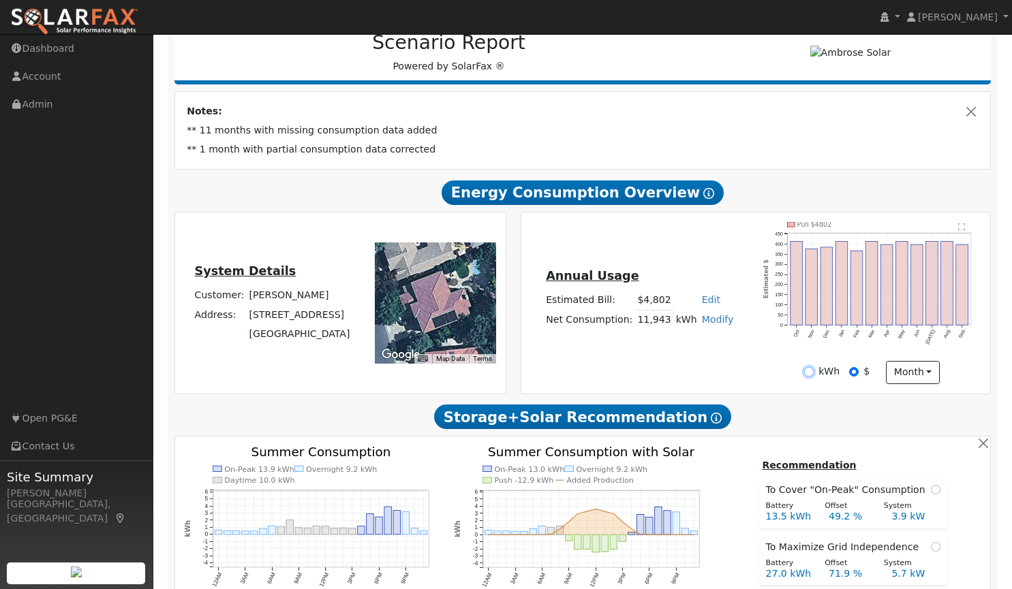
click at [811, 371] on input "kWh" at bounding box center [809, 372] width 10 height 10
radio input "true"
radio input "false"
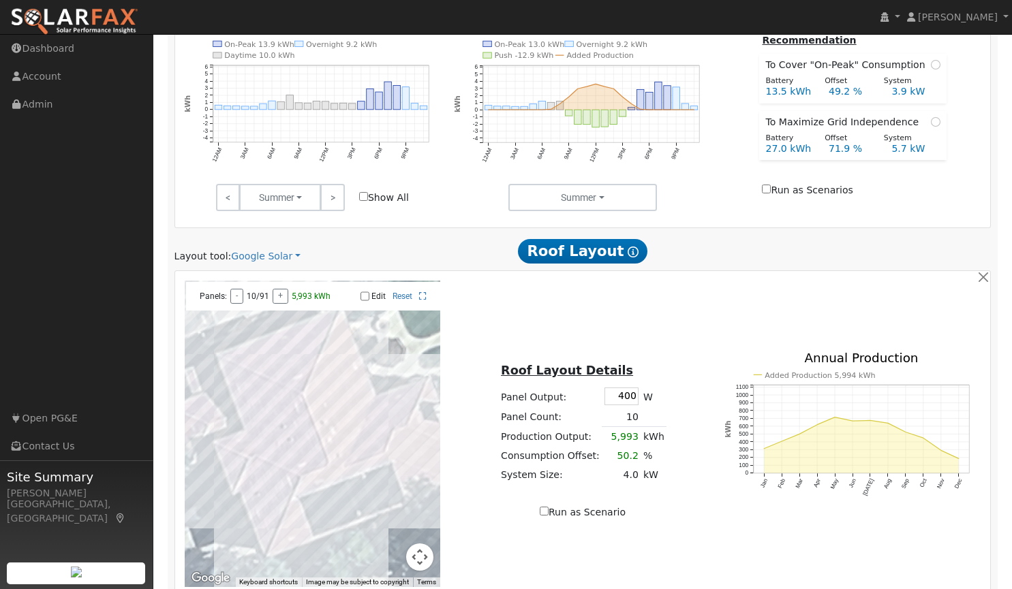
scroll to position [610, 0]
click at [251, 258] on link "Google Solar" at bounding box center [265, 256] width 69 height 14
click at [256, 316] on link "Aurora" at bounding box center [275, 319] width 95 height 19
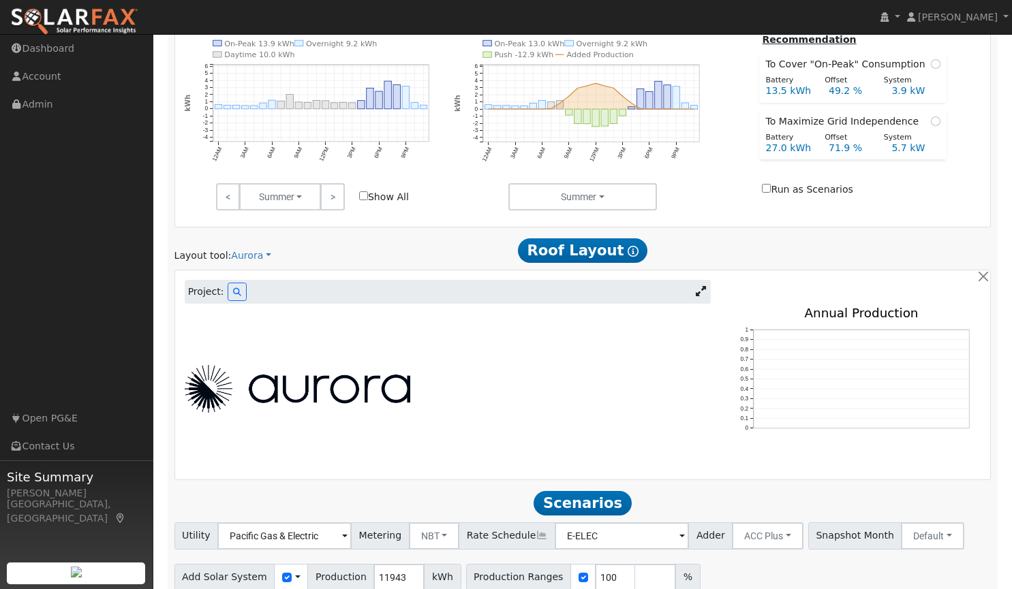
scroll to position [521, 0]
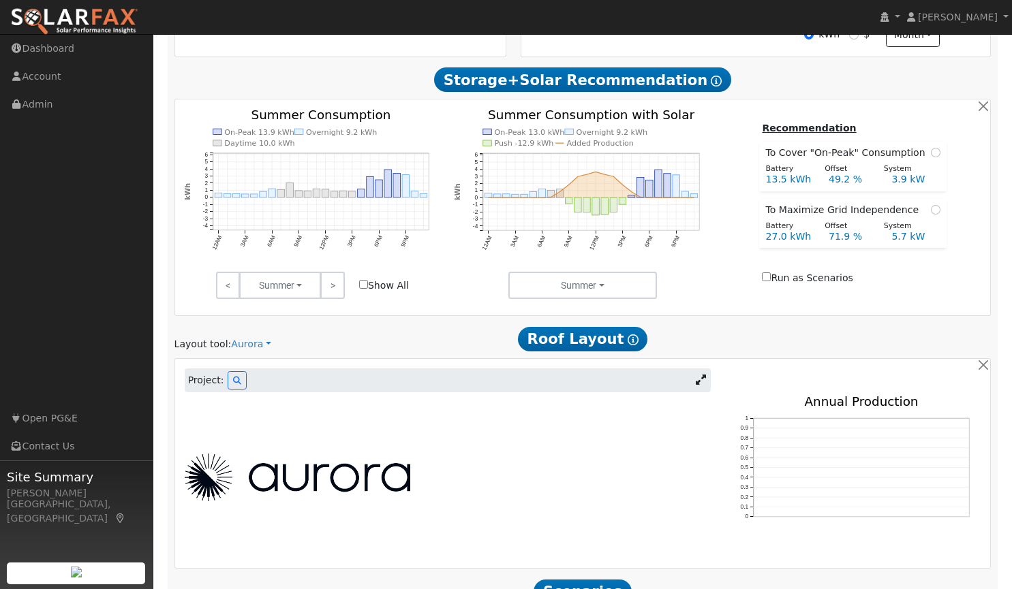
click at [704, 388] on link at bounding box center [701, 381] width 20 height 20
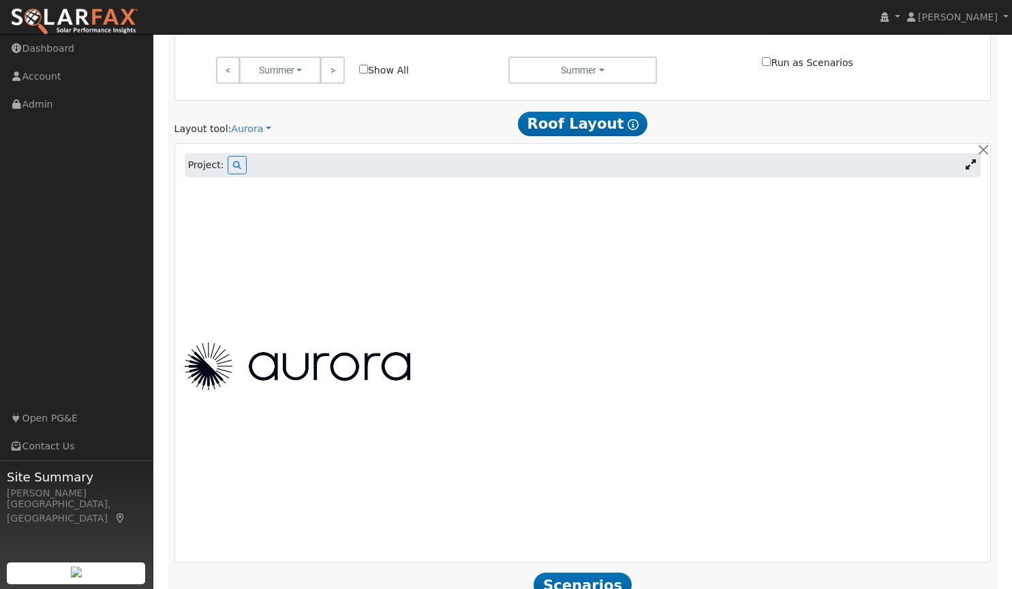
scroll to position [737, 0]
click at [233, 167] on icon at bounding box center [237, 165] width 8 height 8
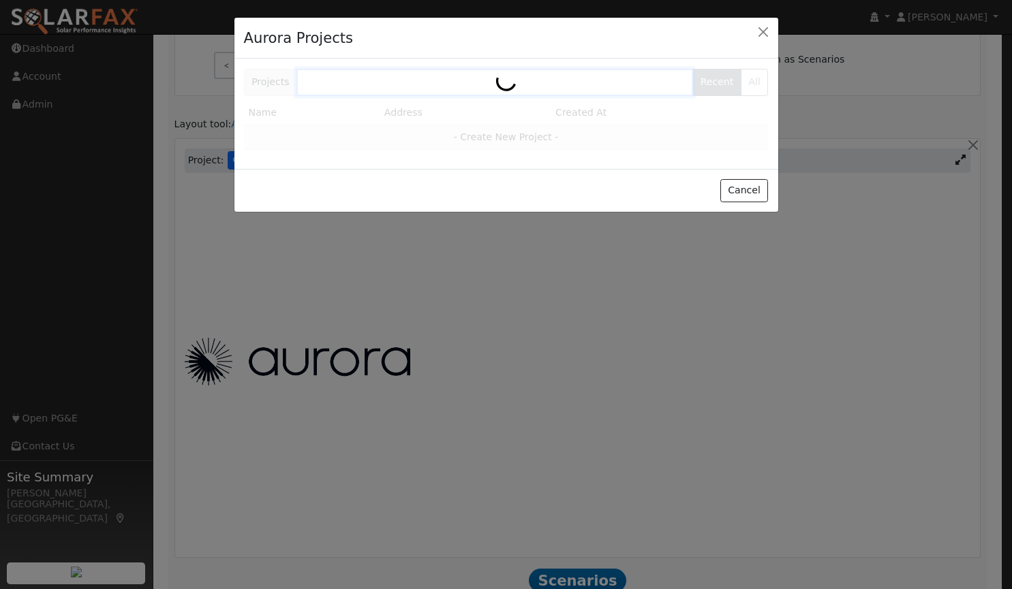
scroll to position [739, 0]
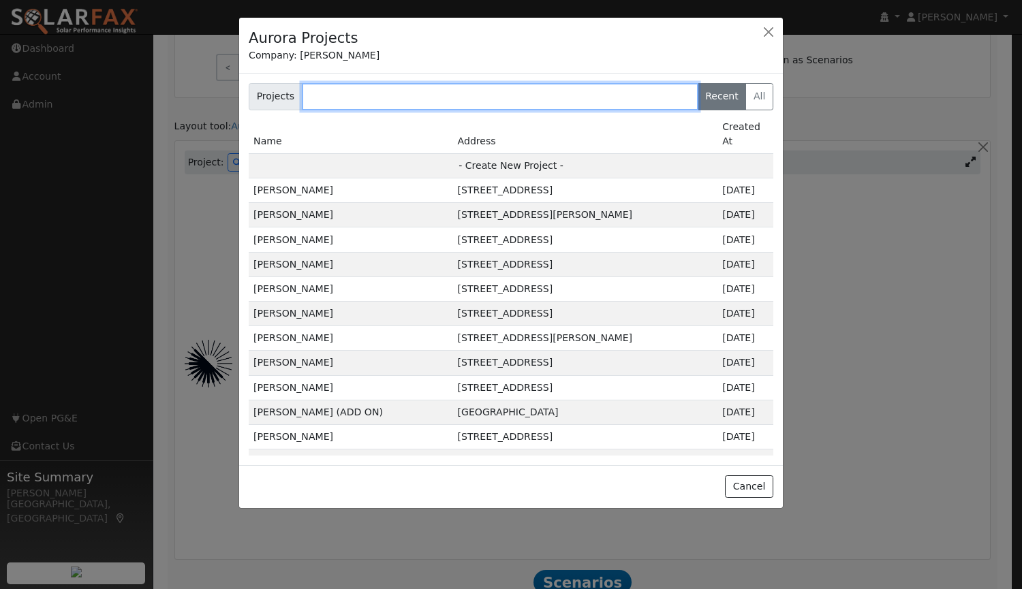
click at [465, 85] on input "text" at bounding box center [500, 96] width 396 height 27
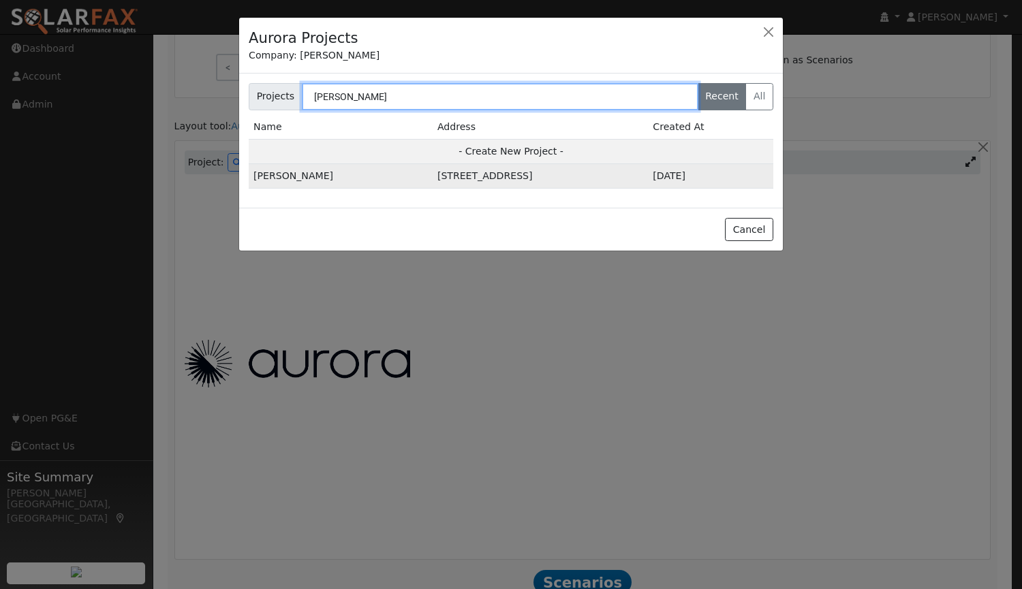
type input "huynh"
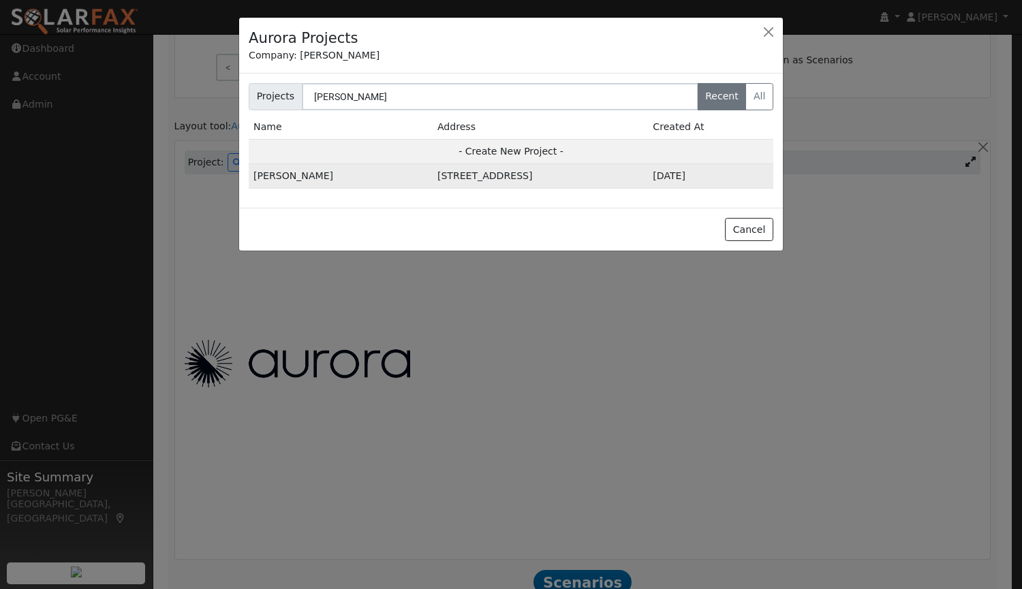
click at [433, 174] on td "4937 Village Green Dr, El Dorado Hills, CA 95762, USA" at bounding box center [540, 176] width 215 height 25
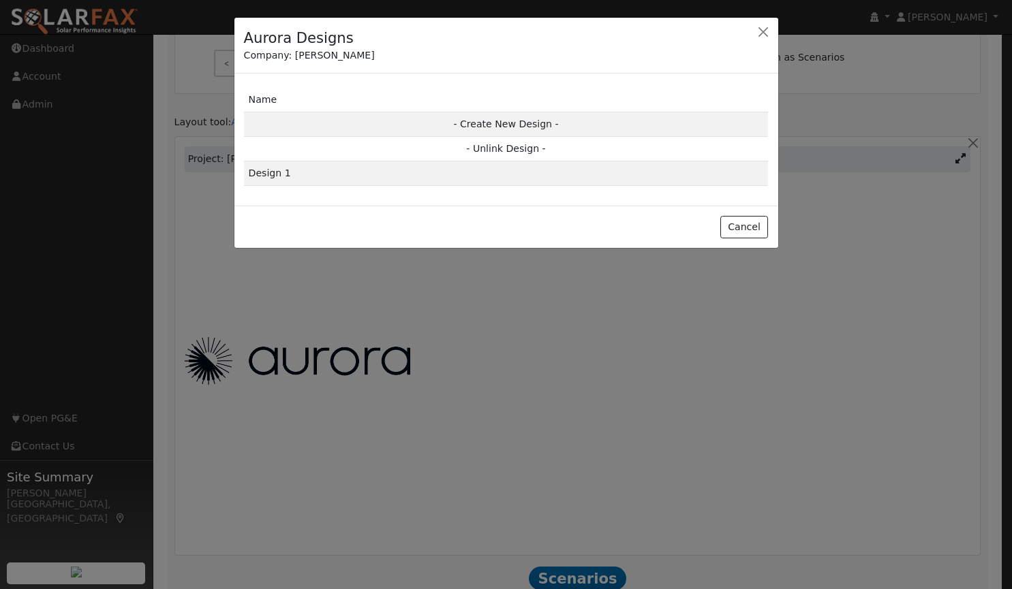
scroll to position [740, 0]
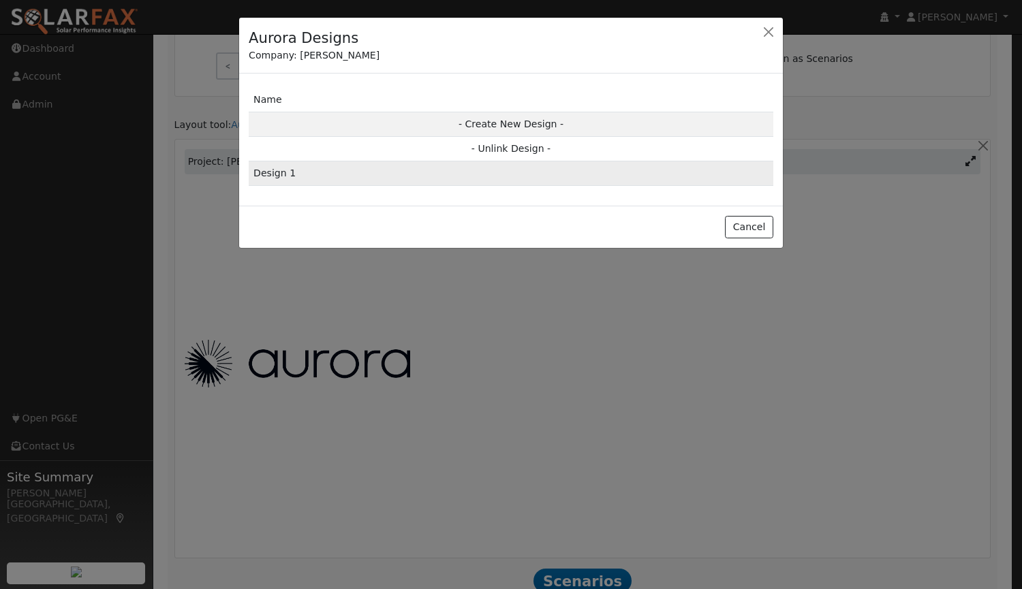
click at [373, 180] on td "Design 1" at bounding box center [511, 173] width 525 height 25
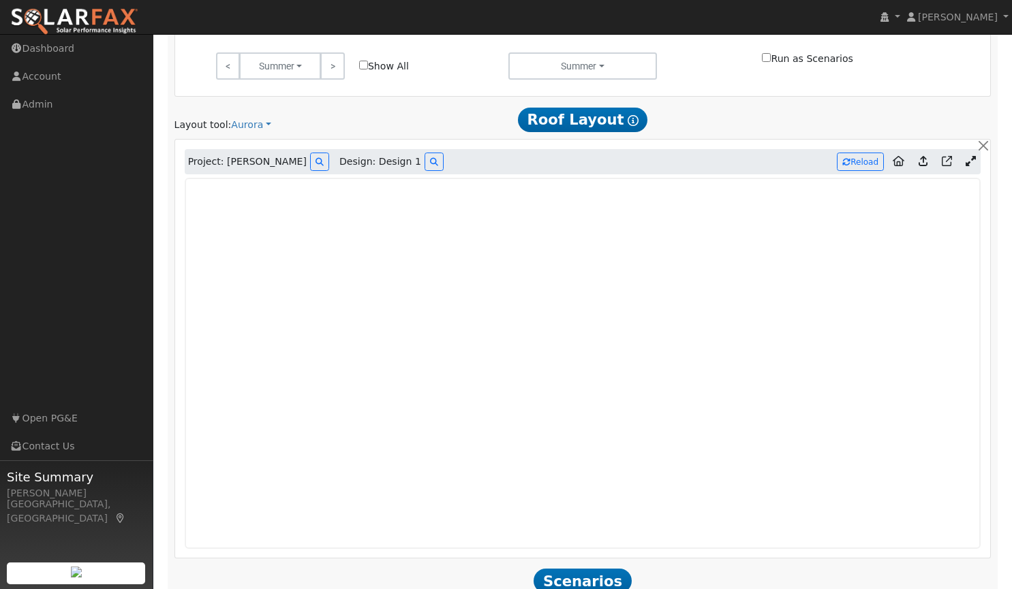
type input "11036"
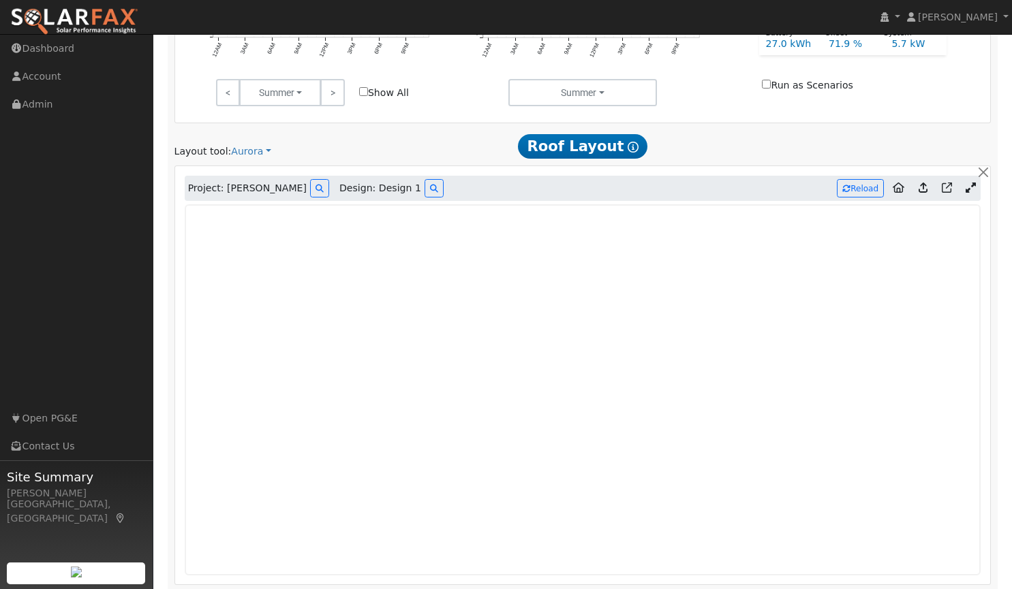
scroll to position [713, 0]
click at [861, 187] on button "Reload" at bounding box center [860, 189] width 47 height 18
click at [922, 193] on icon at bounding box center [922, 188] width 9 height 10
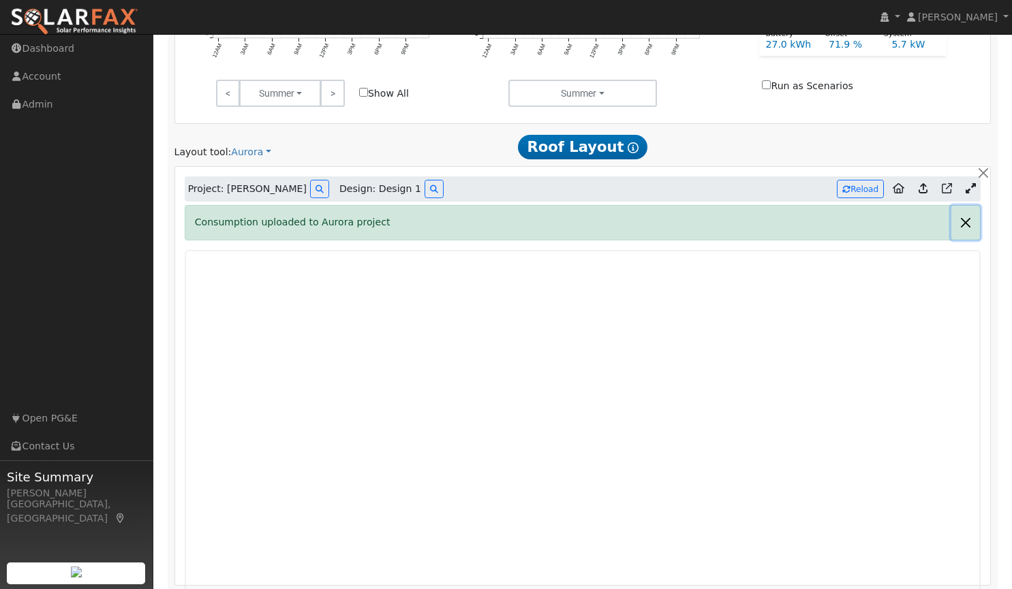
click at [963, 219] on button "button" at bounding box center [965, 222] width 29 height 33
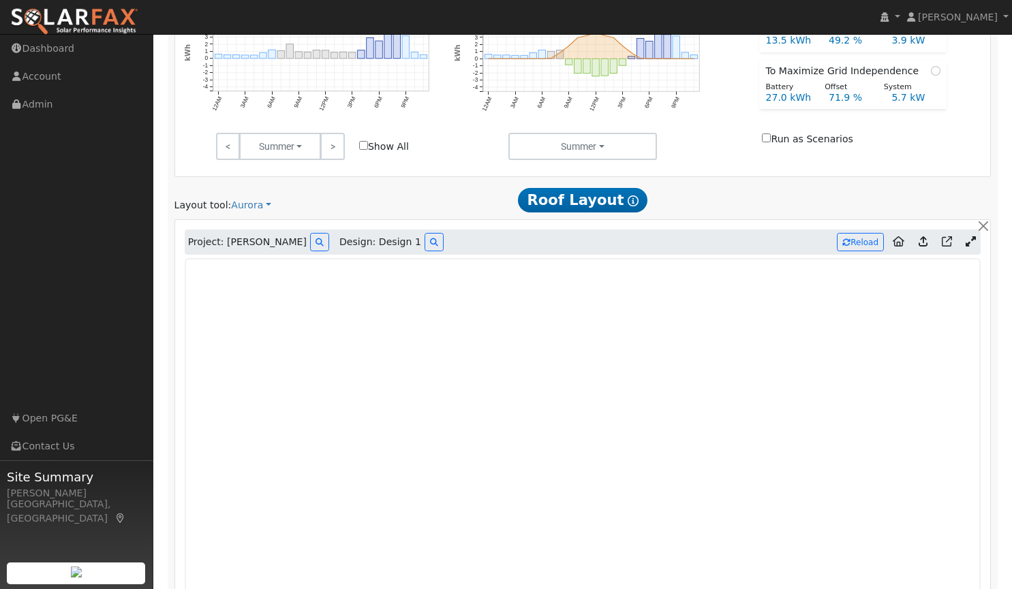
scroll to position [658, 0]
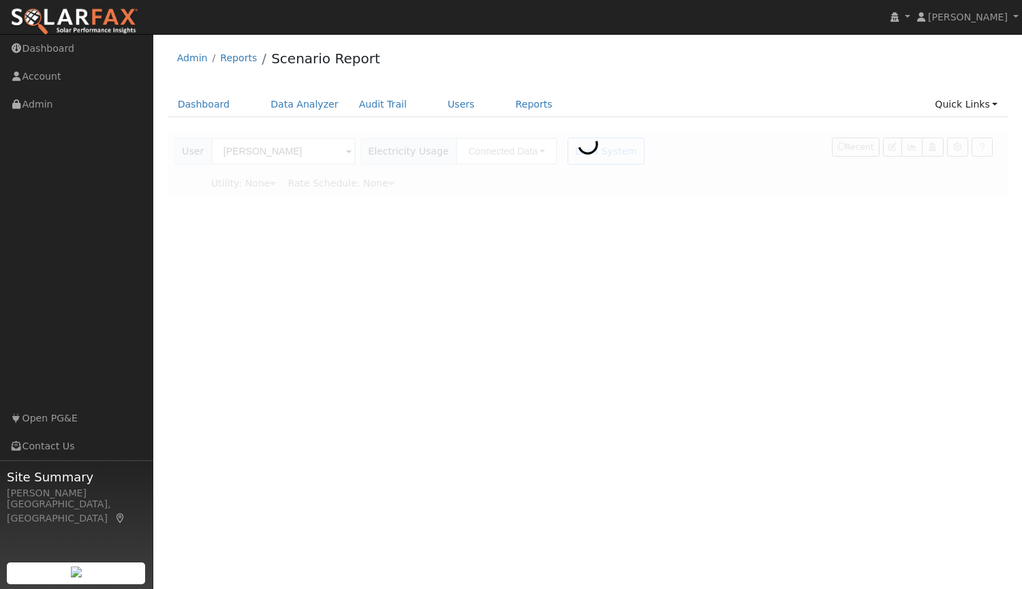
type input "Pacific Gas & Electric"
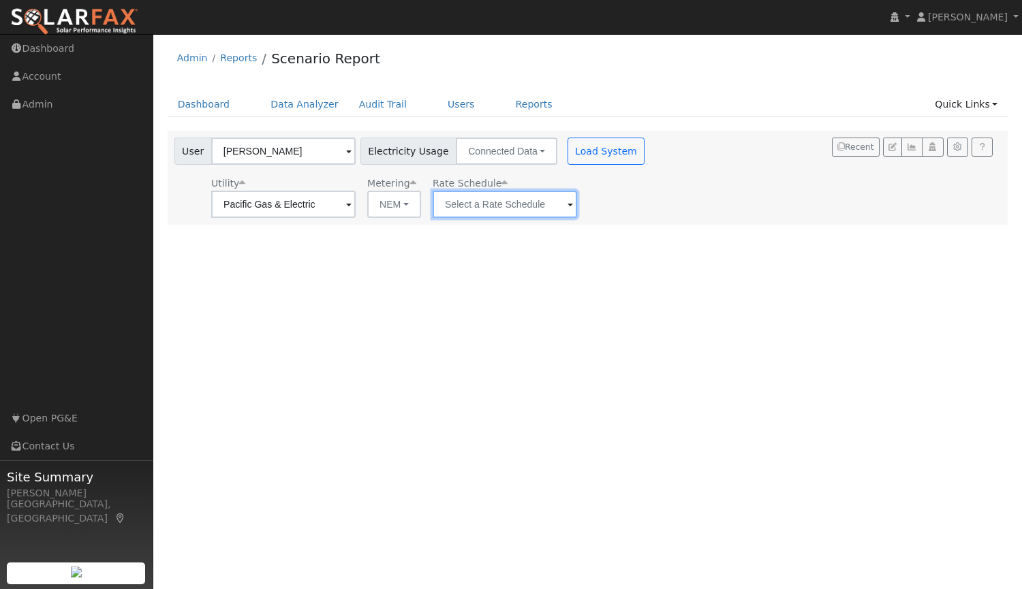
click at [556, 207] on input "text" at bounding box center [505, 204] width 144 height 27
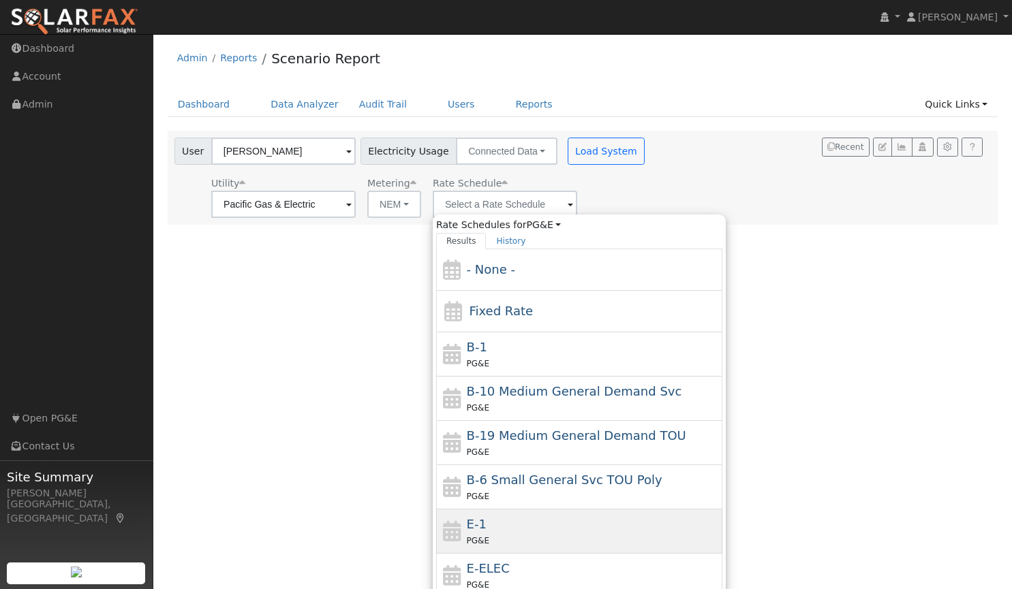
click at [495, 528] on div "E-1 PG&E" at bounding box center [593, 531] width 253 height 33
type input "E-1"
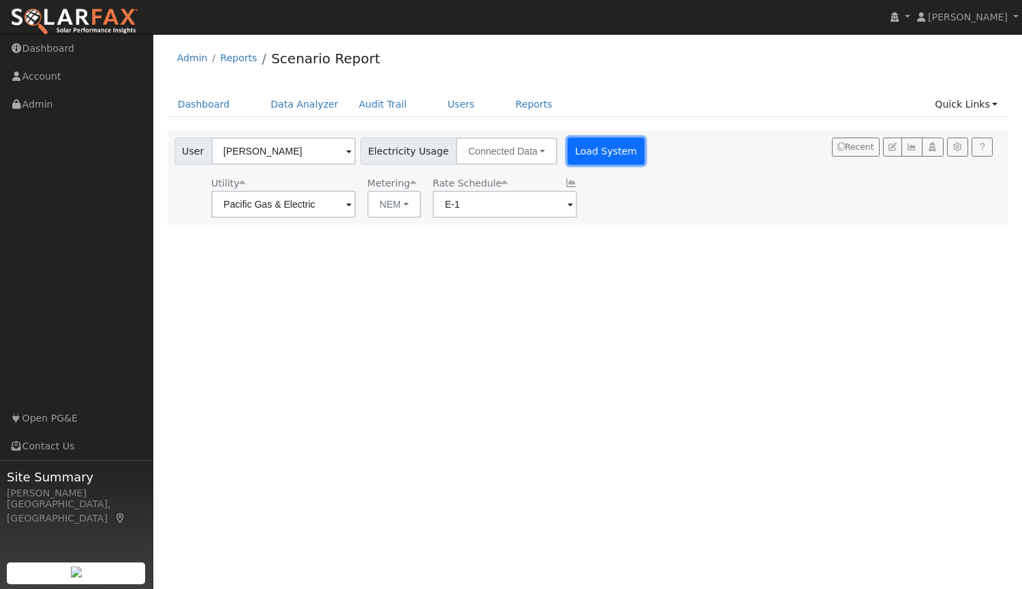
click at [607, 144] on button "Load System" at bounding box center [606, 151] width 78 height 27
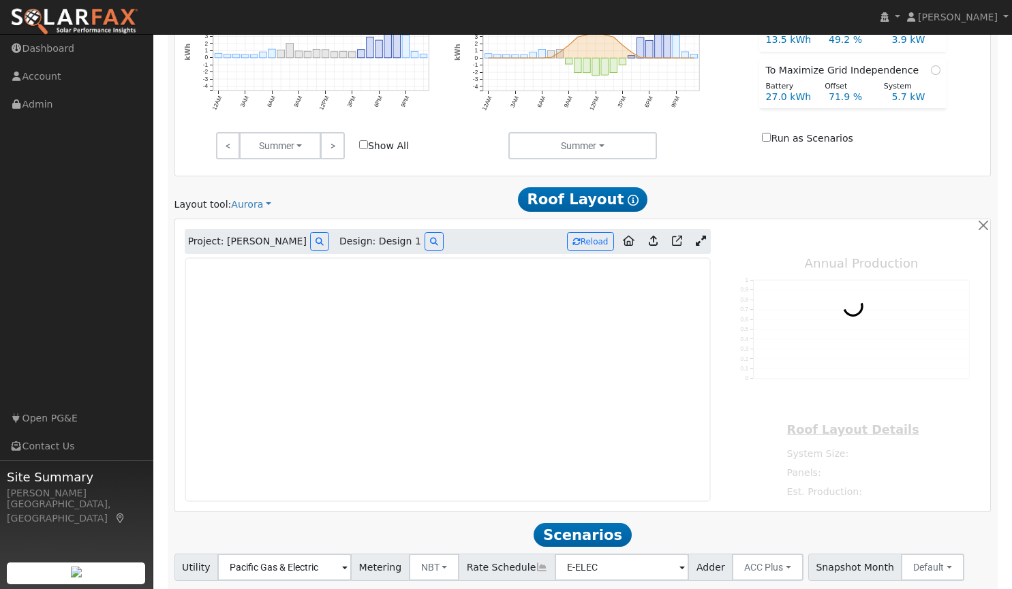
type input "11036"
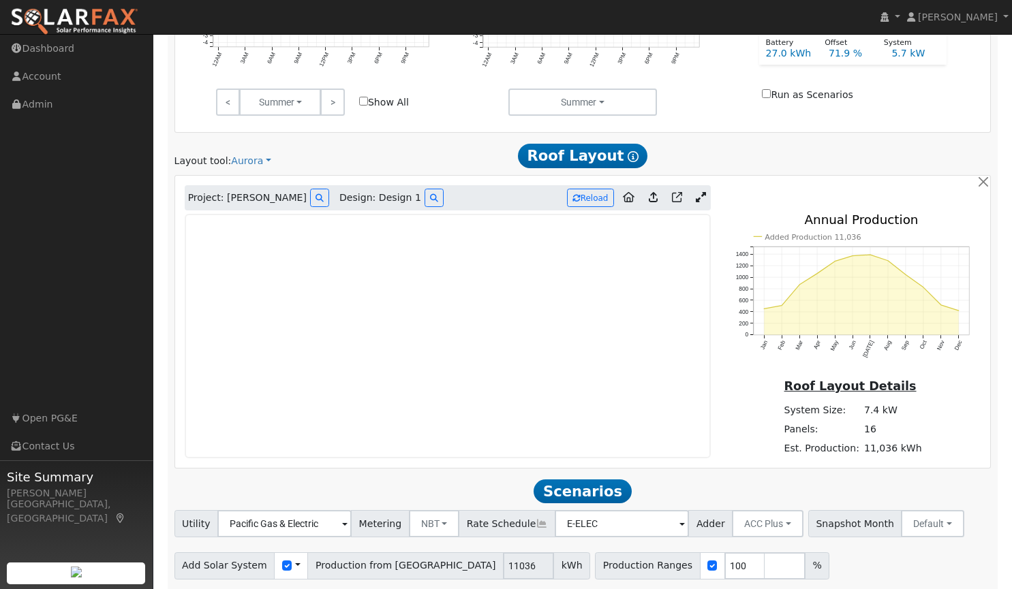
scroll to position [752, 0]
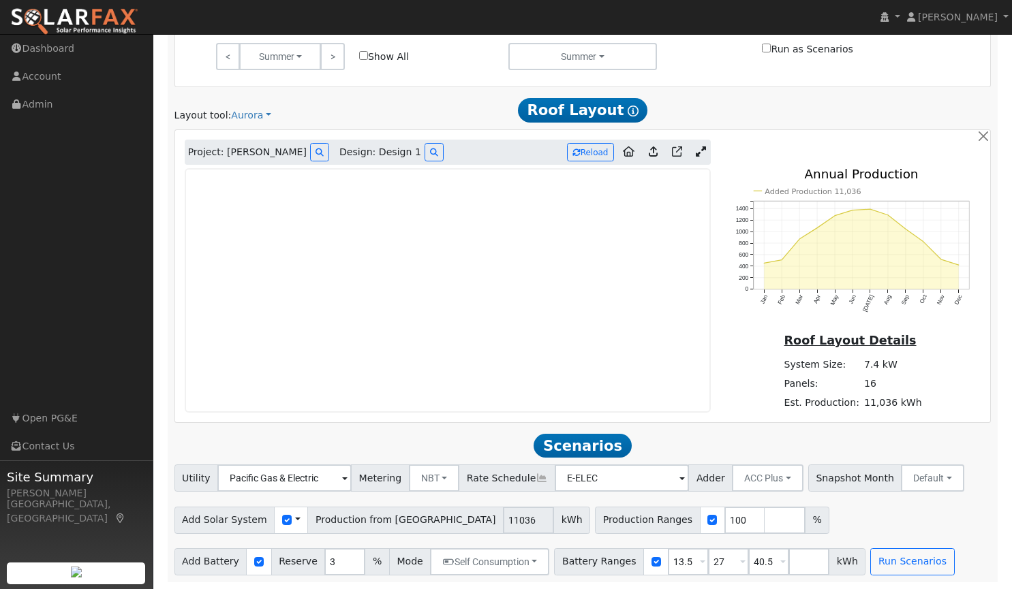
click at [703, 147] on icon at bounding box center [701, 151] width 10 height 10
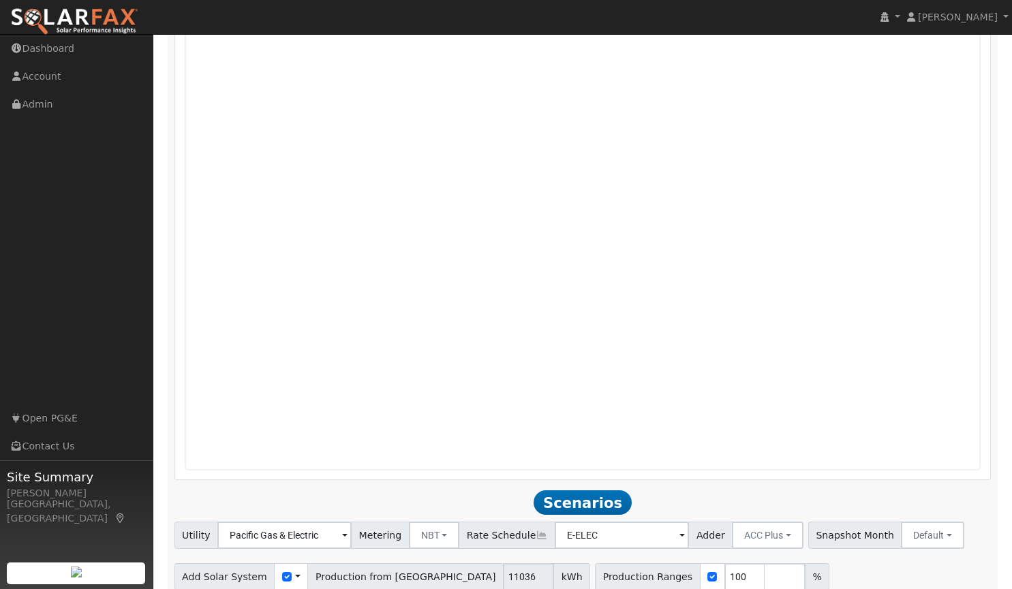
scroll to position [1043, 0]
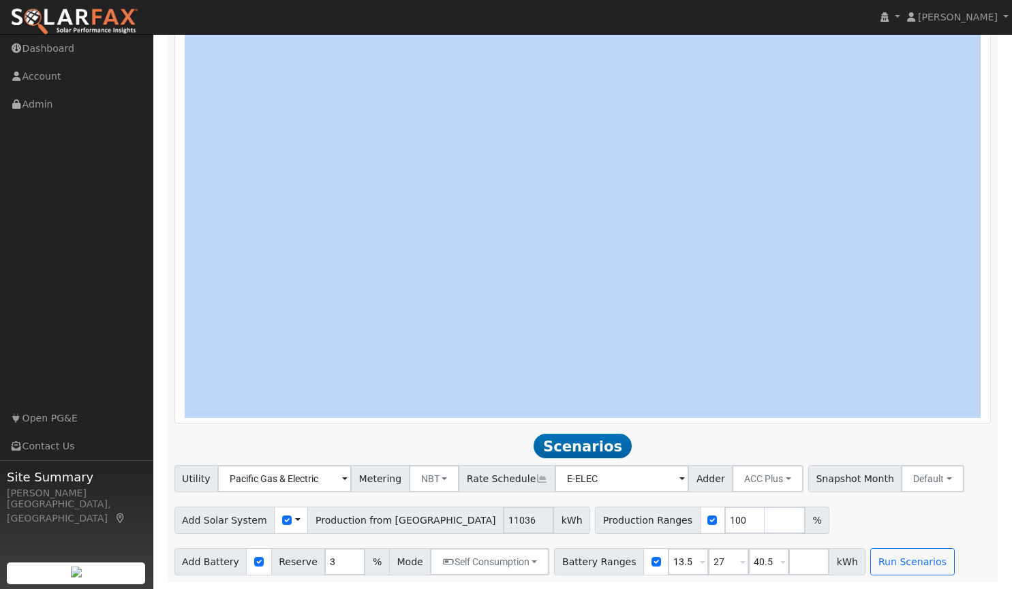
drag, startPoint x: 644, startPoint y: 171, endPoint x: 537, endPoint y: 411, distance: 262.6
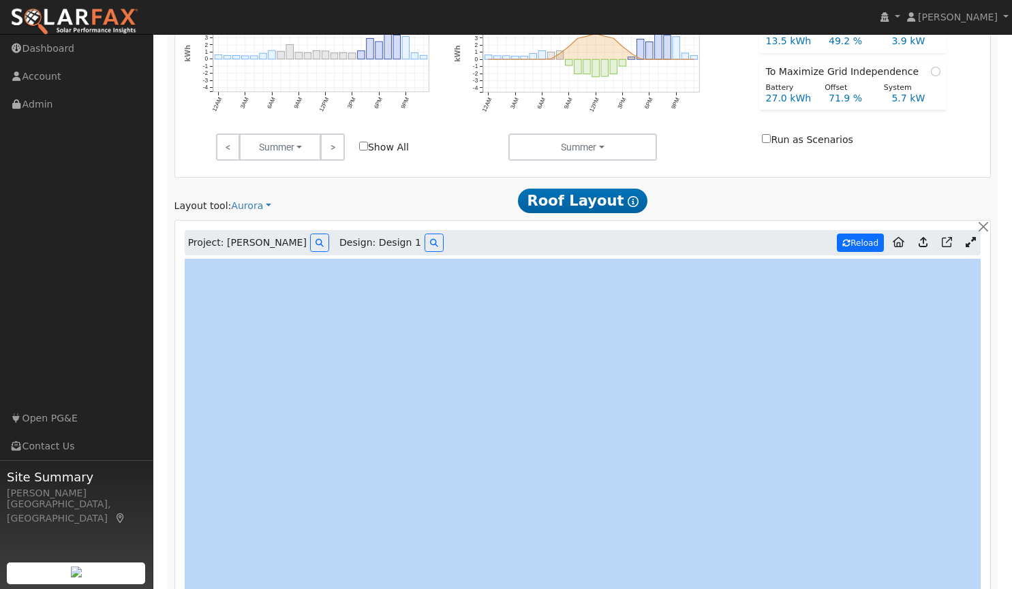
scroll to position [666, 0]
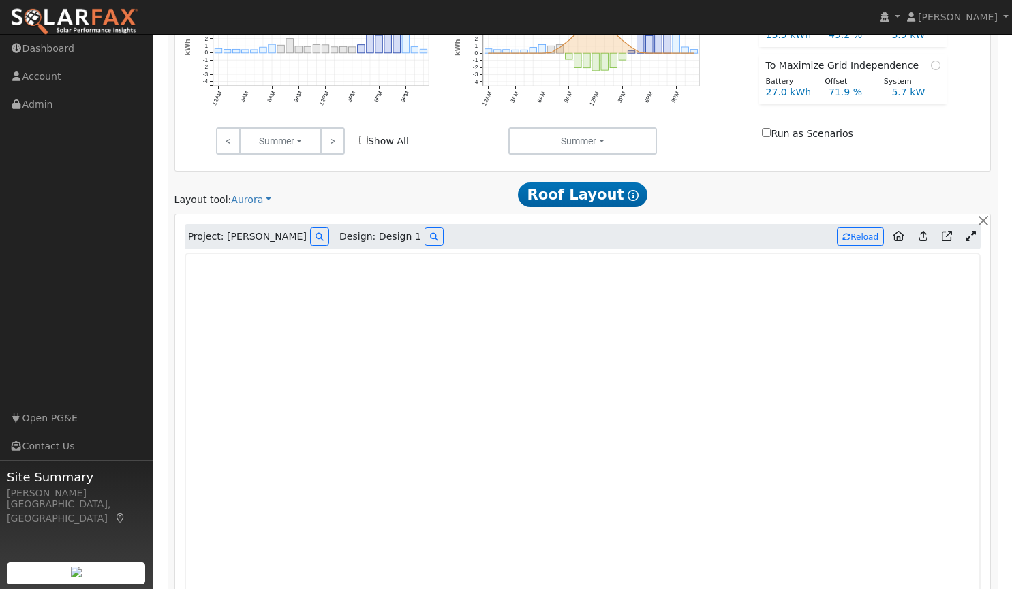
click at [821, 186] on div at bounding box center [859, 194] width 277 height 25
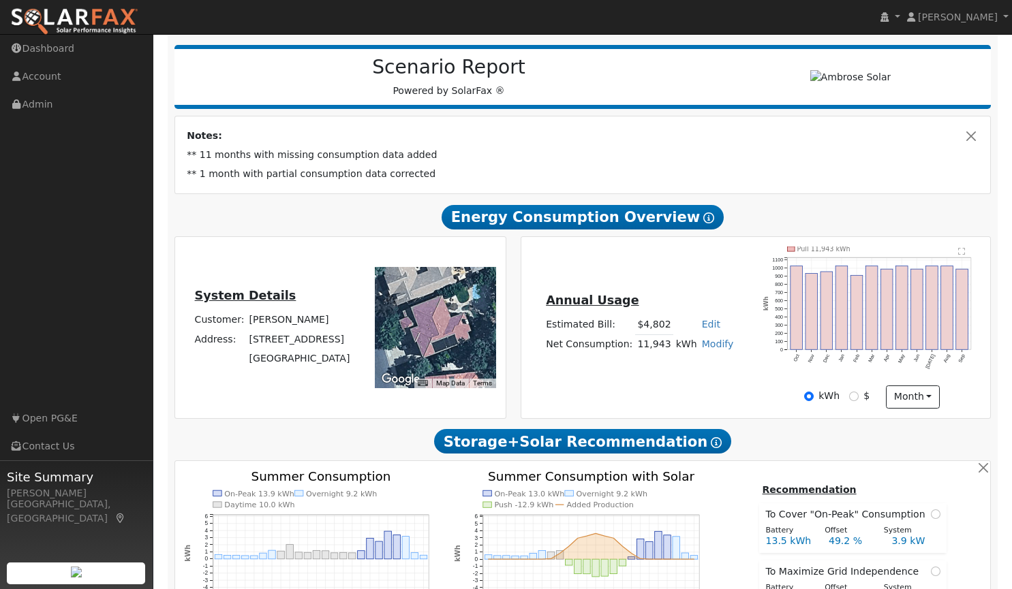
scroll to position [152, 0]
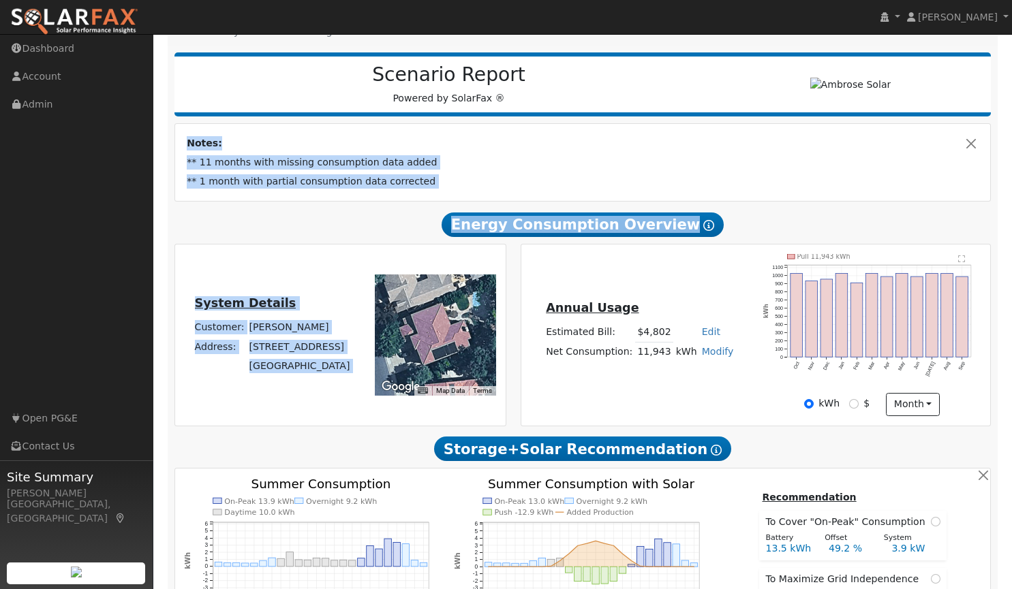
drag, startPoint x: 721, startPoint y: 281, endPoint x: 649, endPoint y: 136, distance: 163.0
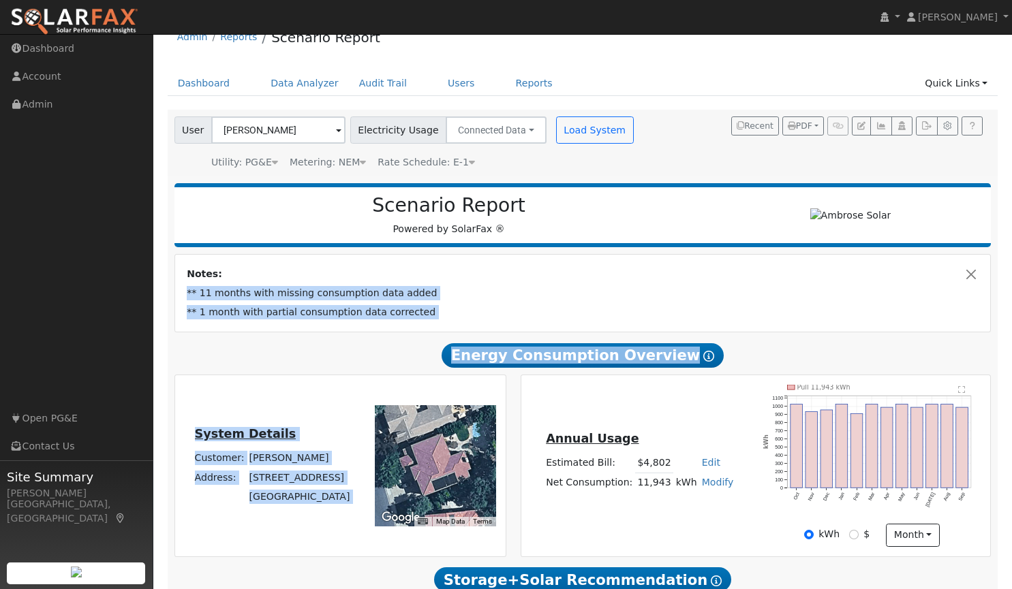
scroll to position [0, 0]
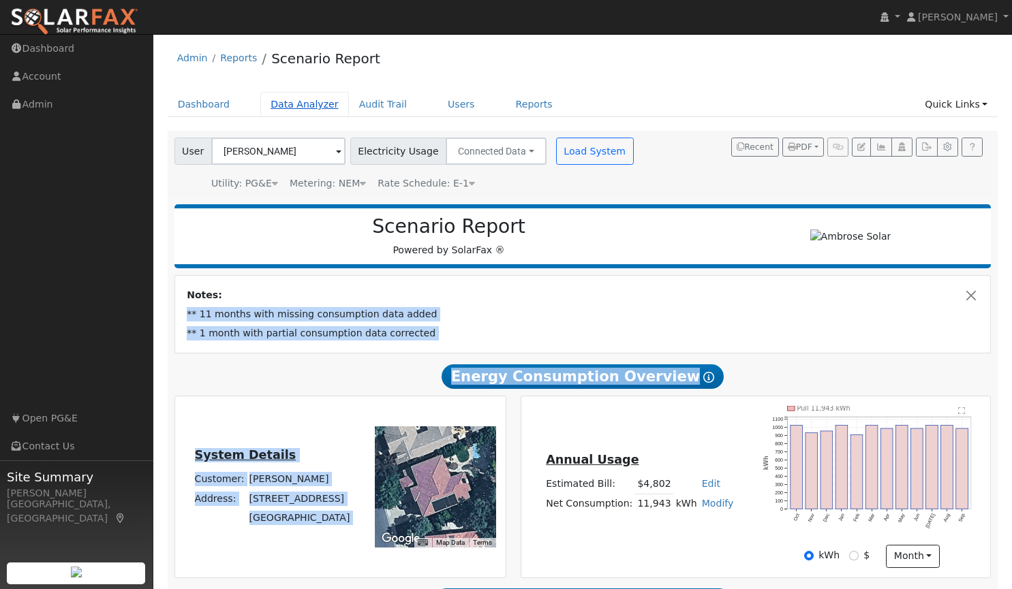
click at [302, 106] on link "Data Analyzer" at bounding box center [304, 104] width 89 height 25
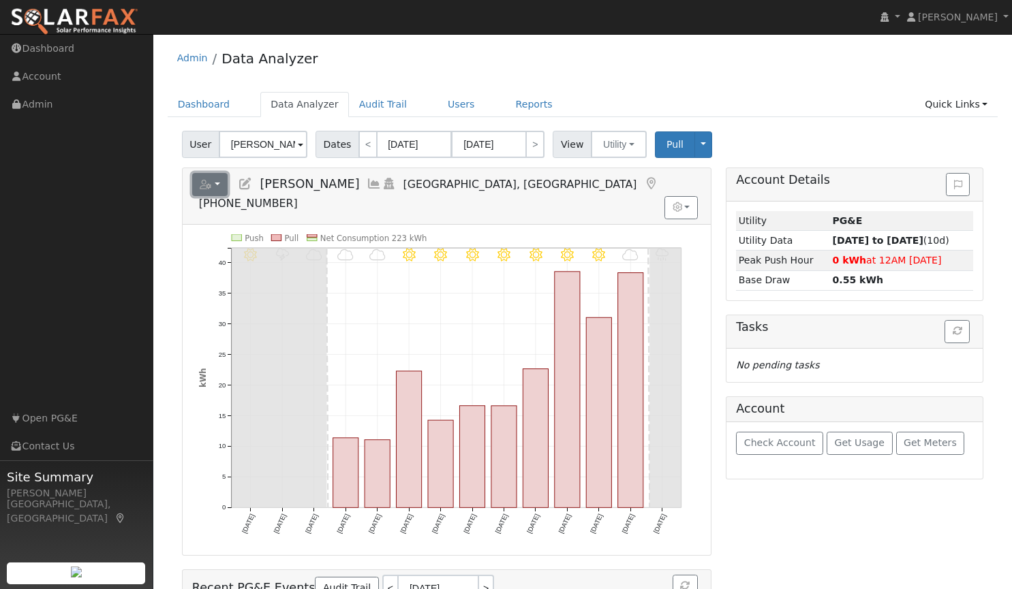
click at [216, 184] on button "button" at bounding box center [210, 184] width 36 height 23
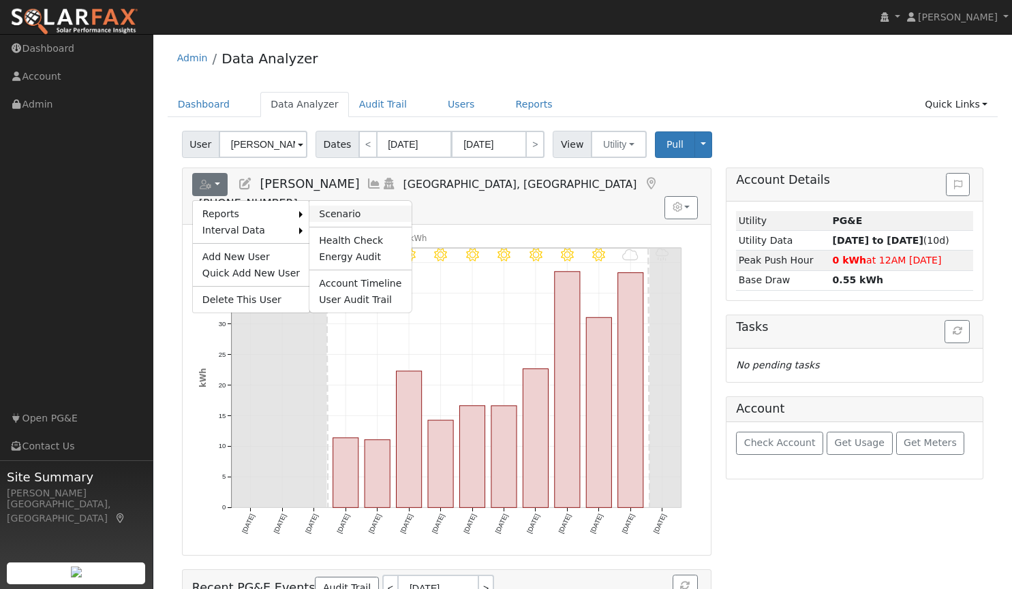
click at [328, 211] on link "Scenario" at bounding box center [360, 214] width 102 height 16
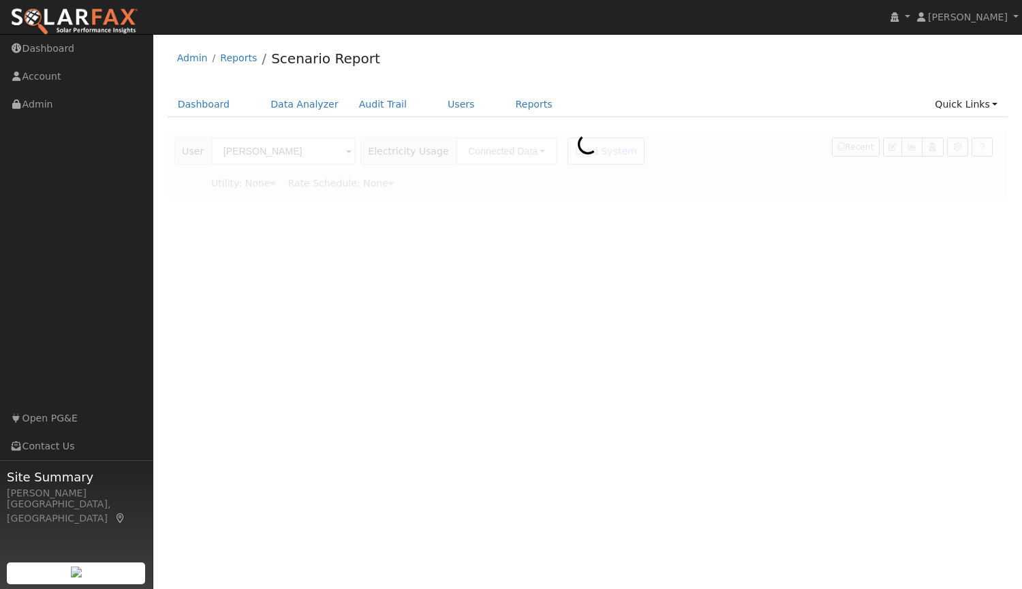
type input "Pacific Gas & Electric"
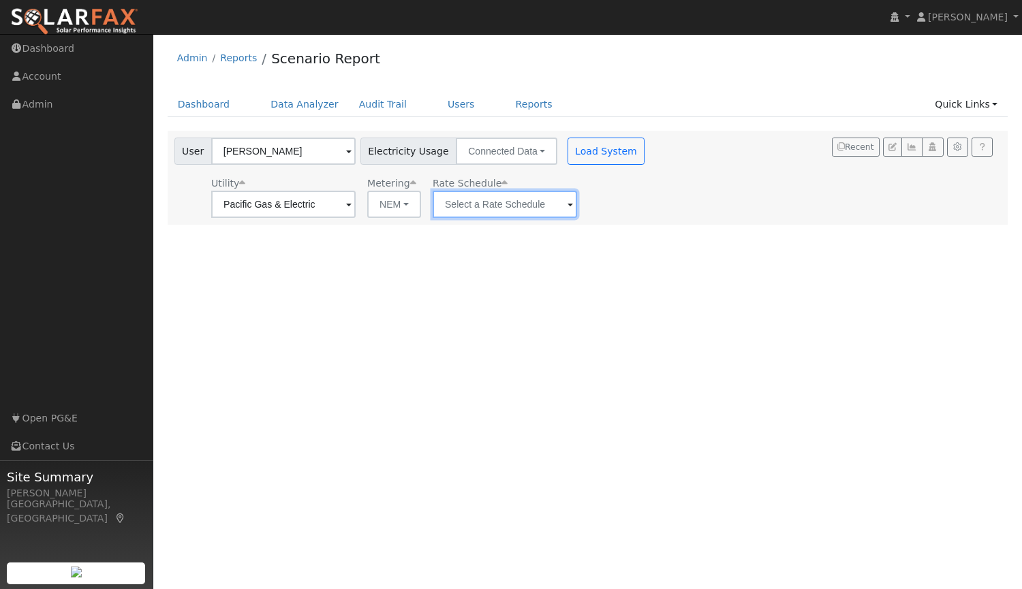
click at [546, 211] on input "text" at bounding box center [505, 204] width 144 height 27
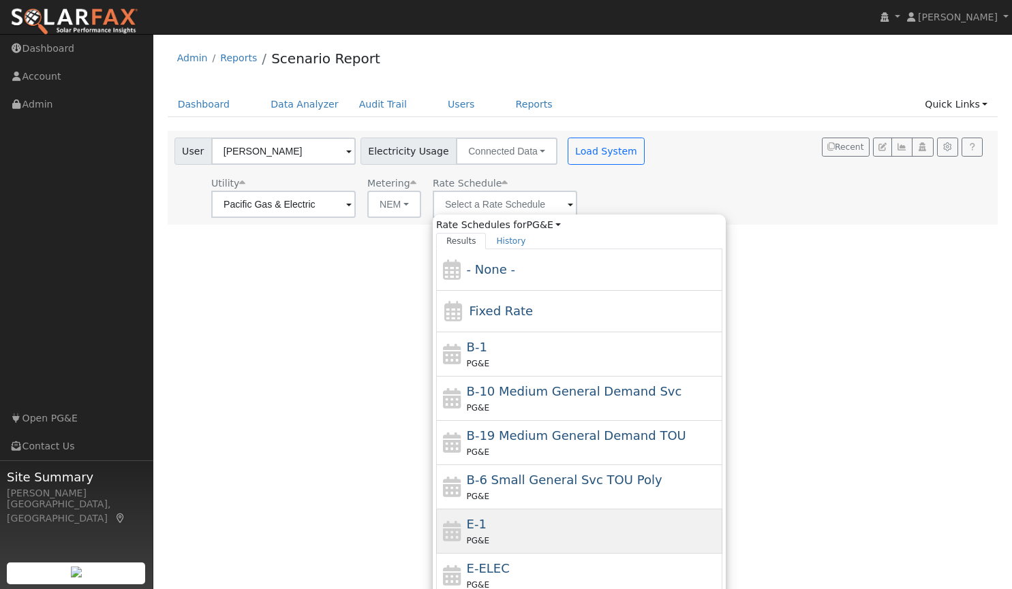
click at [500, 512] on div "E-1 PG&E" at bounding box center [579, 532] width 286 height 44
type input "E-1"
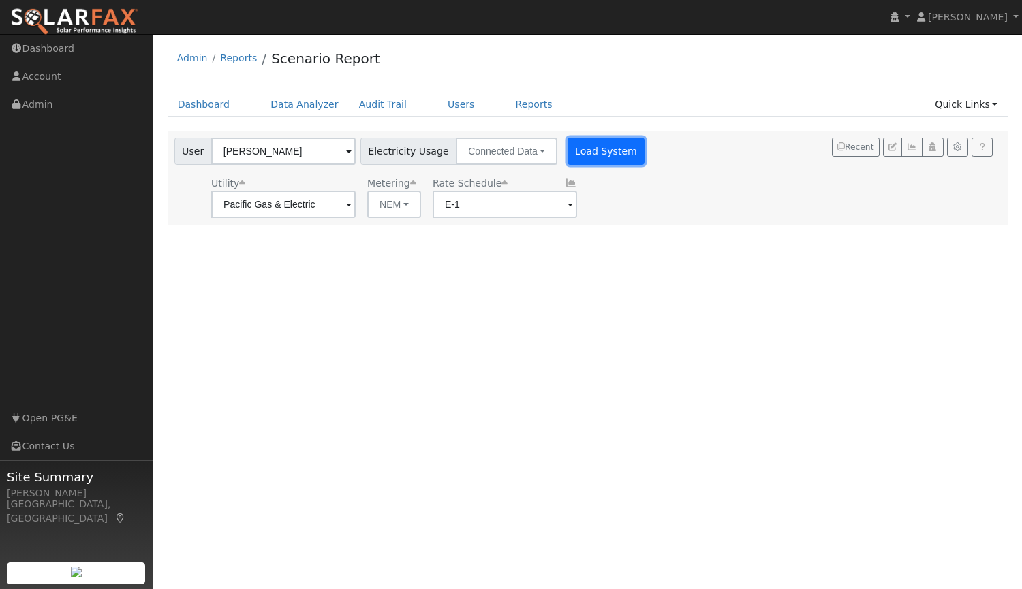
click at [578, 148] on button "Load System" at bounding box center [606, 151] width 78 height 27
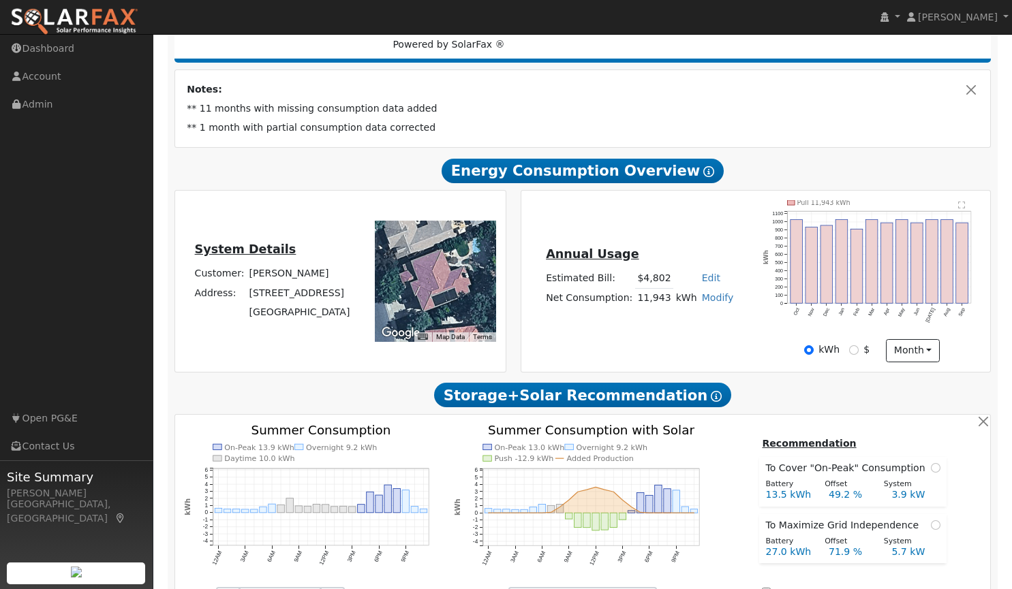
scroll to position [206, 0]
click at [856, 349] on input "$" at bounding box center [854, 350] width 10 height 10
radio input "true"
radio input "false"
type input "13526"
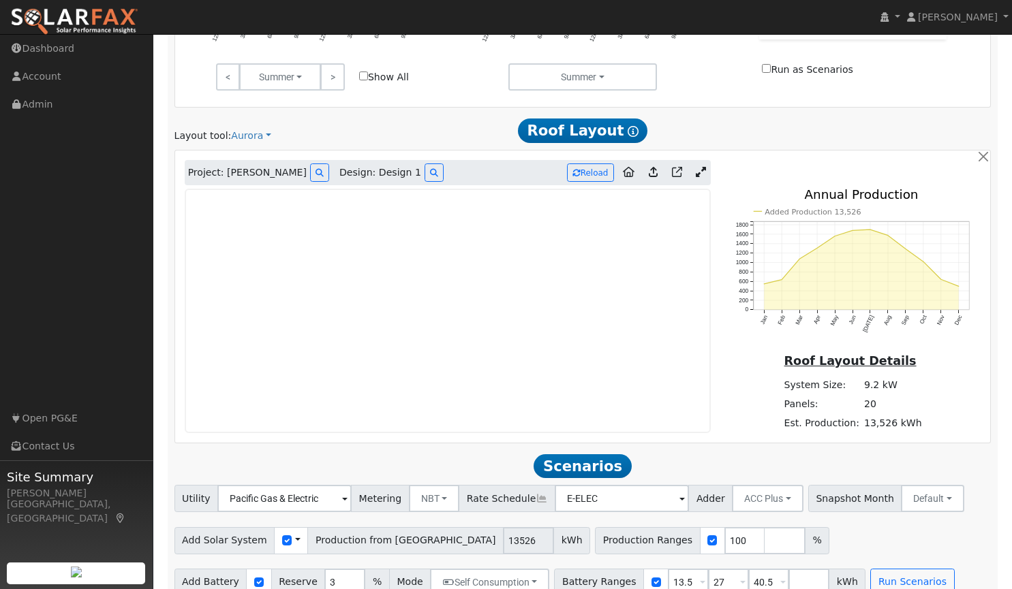
scroll to position [730, 0]
click at [700, 174] on icon at bounding box center [701, 171] width 10 height 10
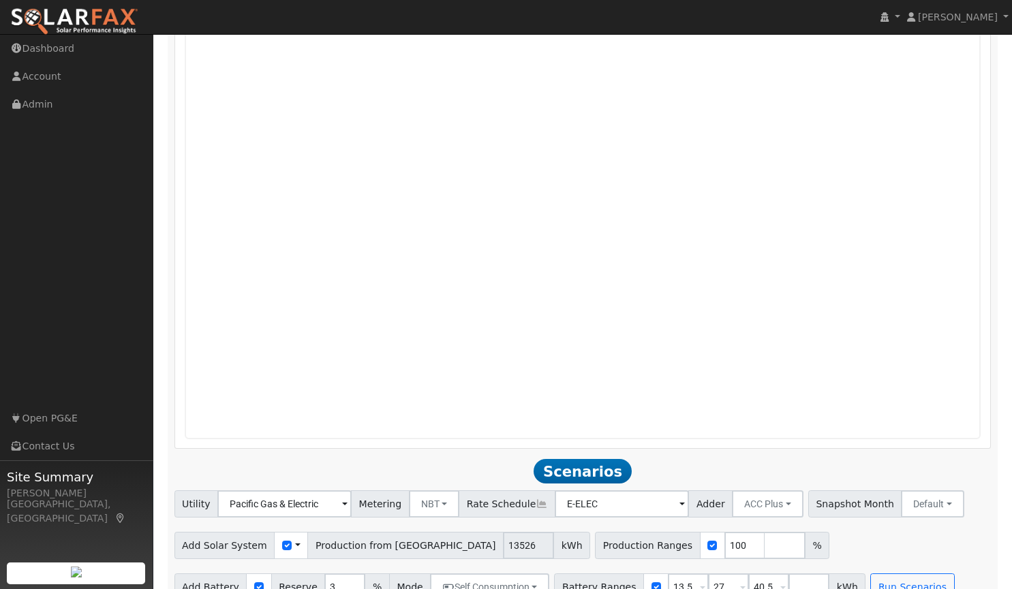
scroll to position [1043, 0]
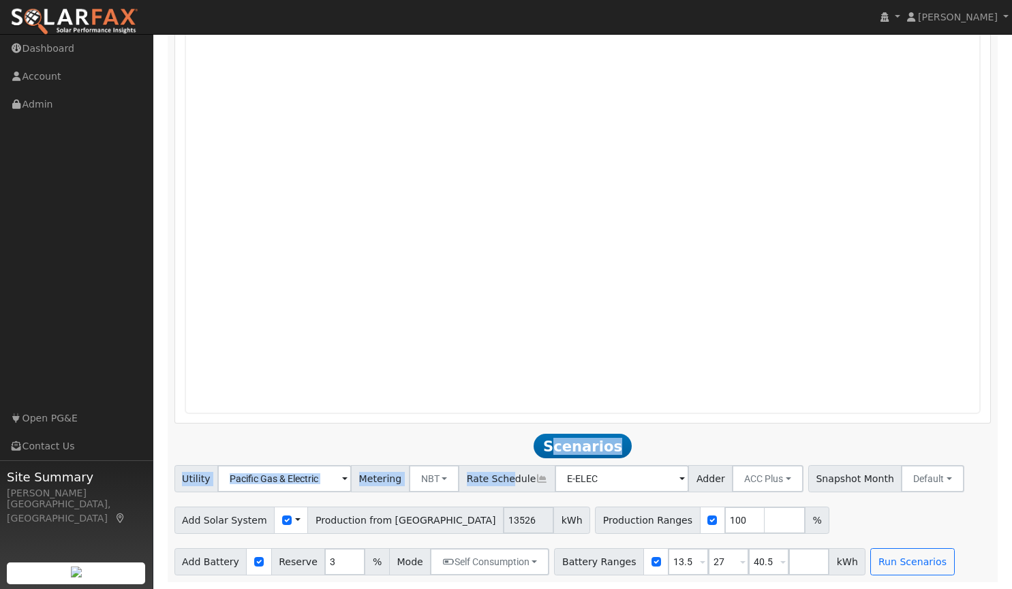
drag, startPoint x: 642, startPoint y: 193, endPoint x: 488, endPoint y: 440, distance: 291.3
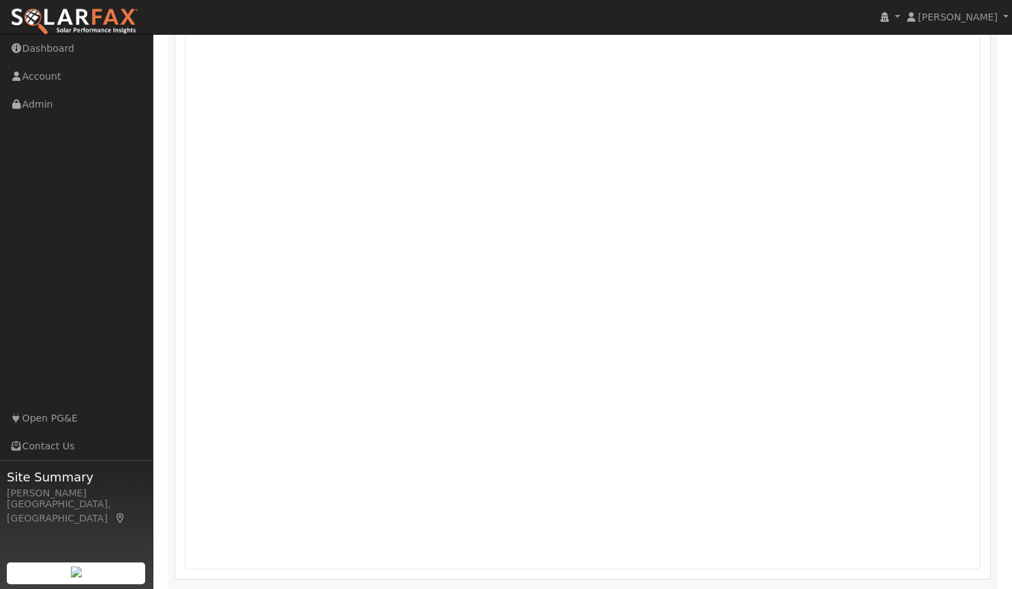
scroll to position [884, 0]
